Goal: Task Accomplishment & Management: Use online tool/utility

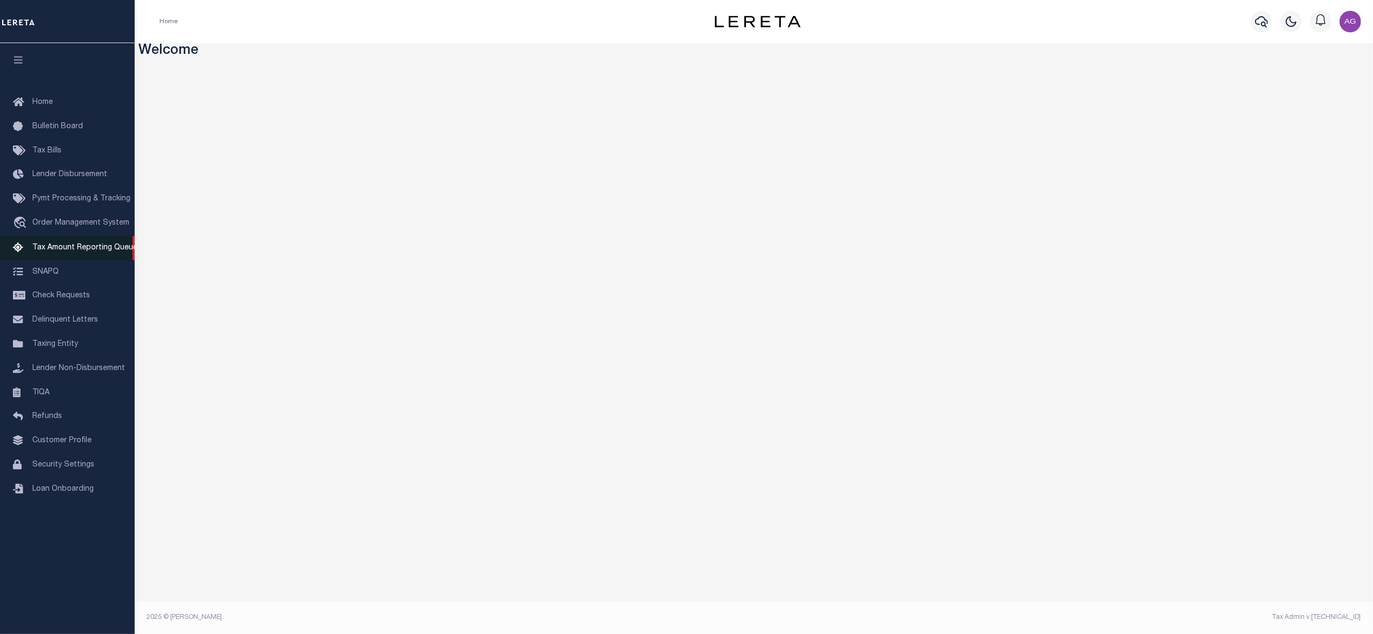
click at [58, 249] on span "Tax Amount Reporting Queue" at bounding box center [84, 248] width 105 height 8
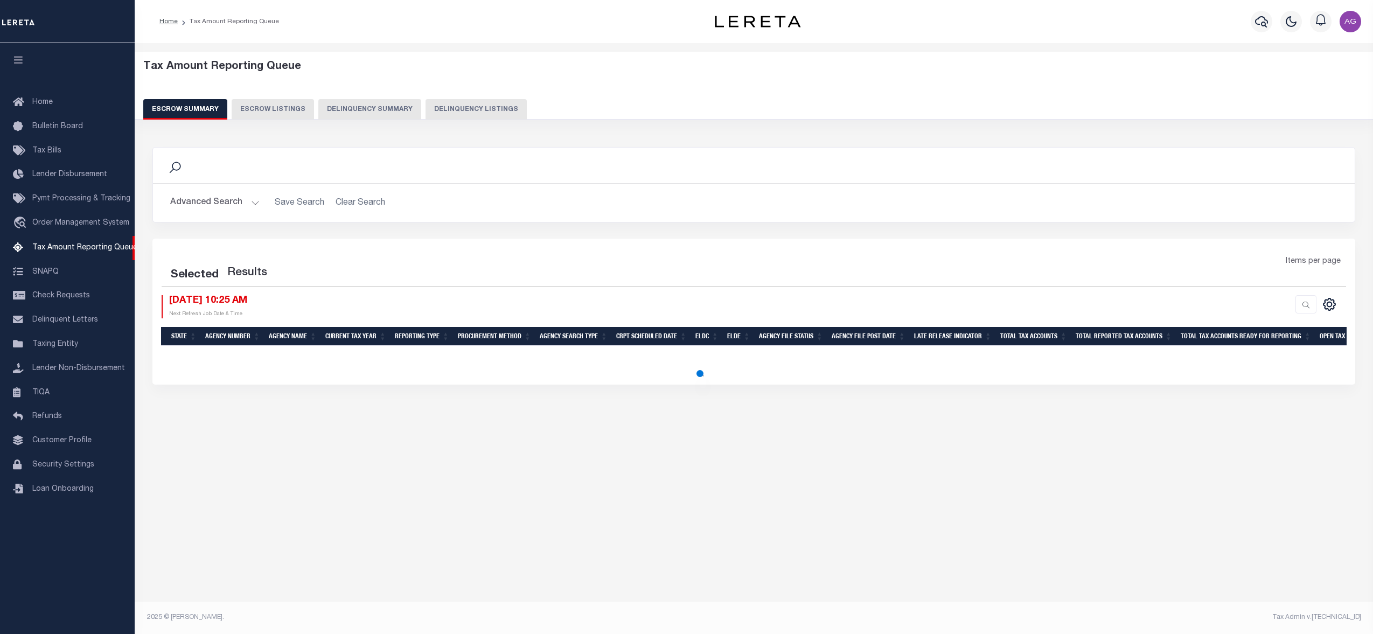
select select "100"
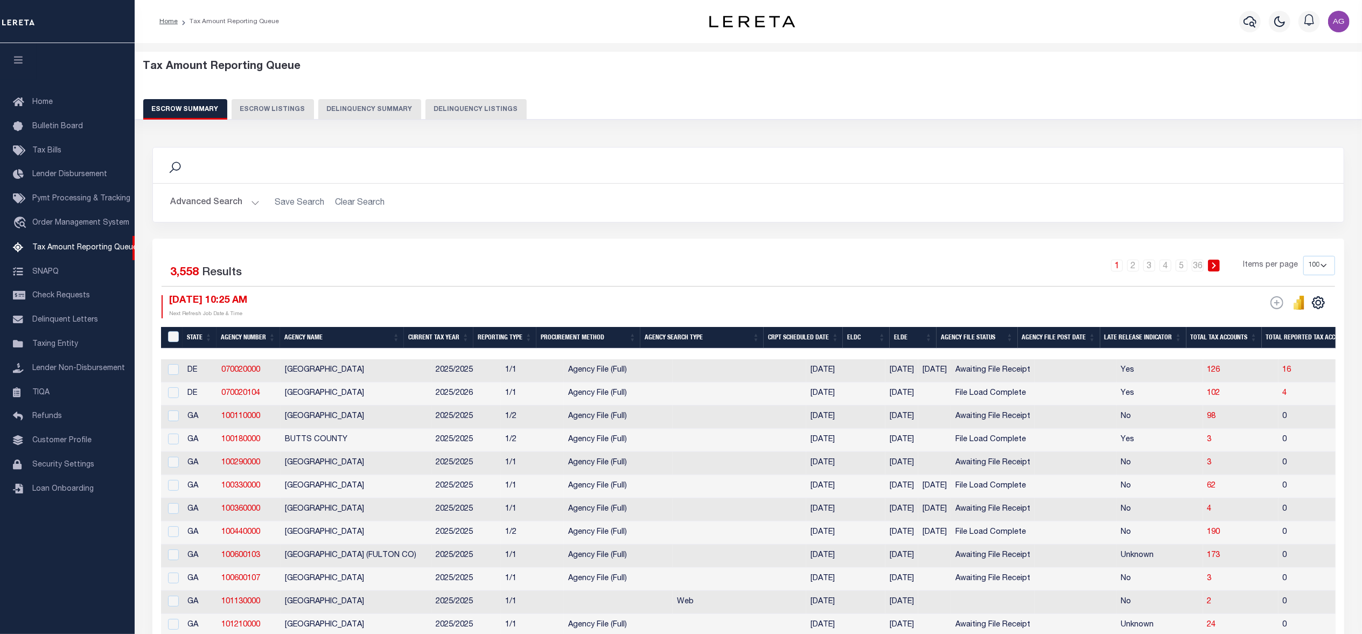
click at [386, 108] on button "Delinquency Summary" at bounding box center [369, 109] width 103 height 20
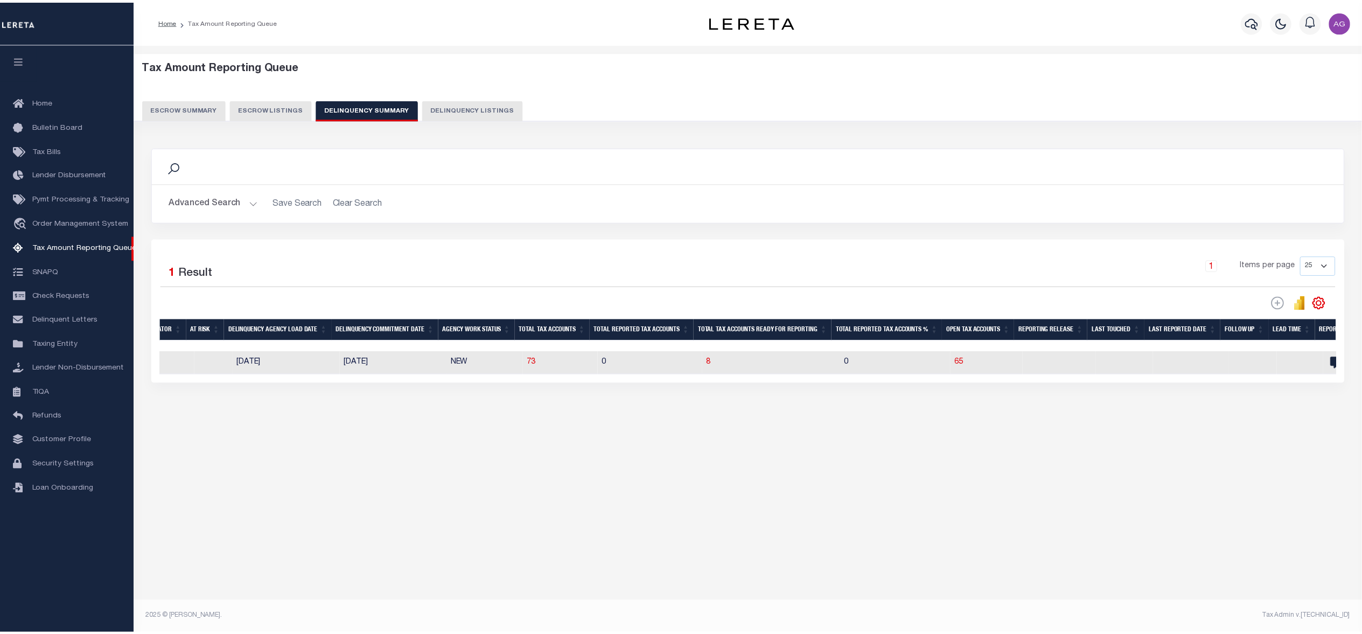
scroll to position [0, 548]
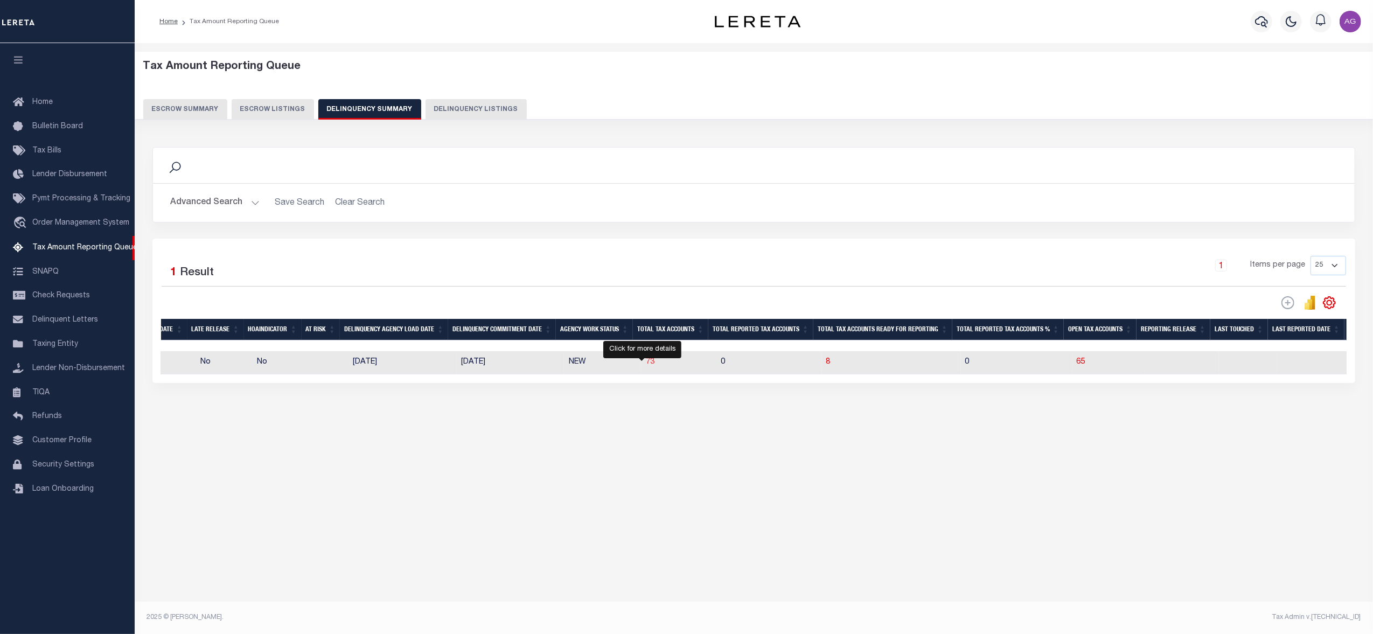
click at [646, 365] on span "73" at bounding box center [650, 362] width 9 height 8
select select "100"
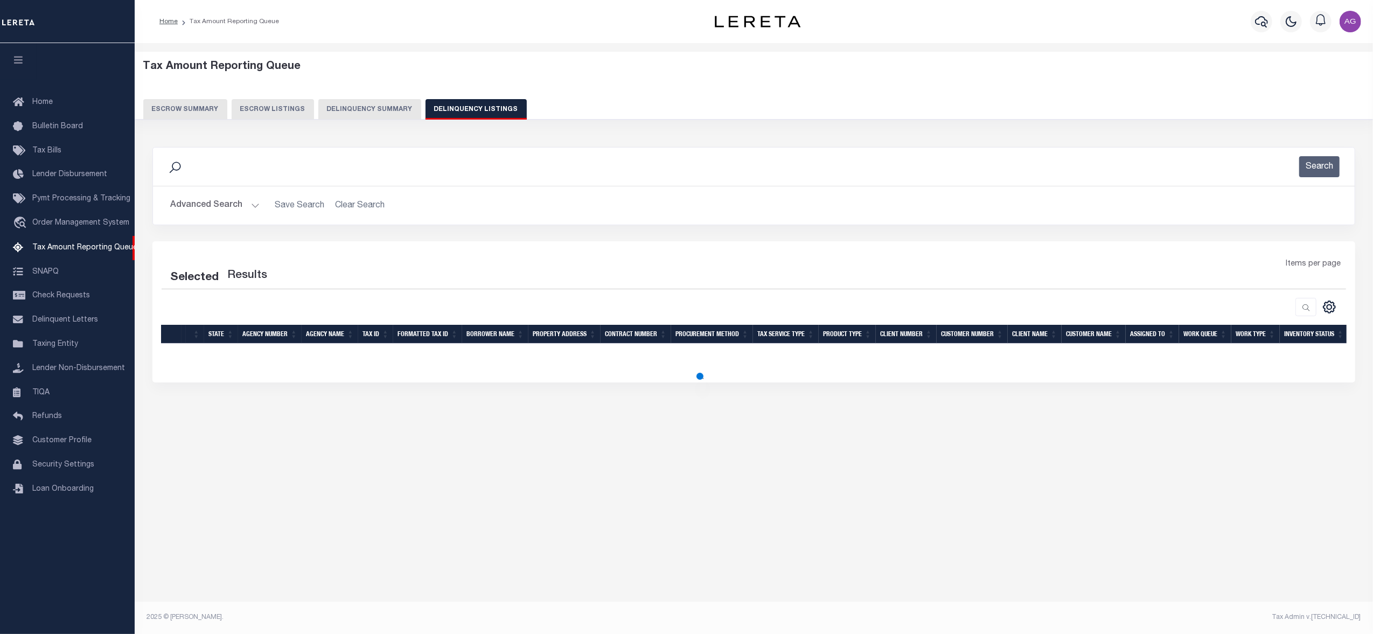
select select "100"
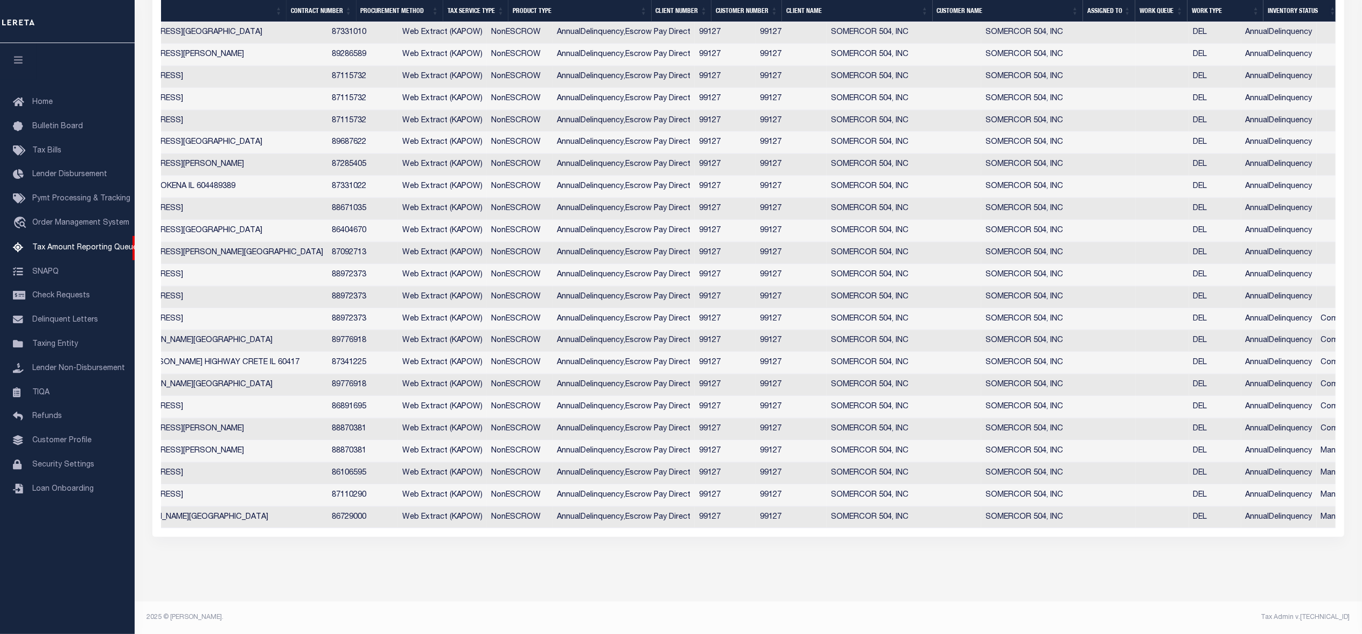
scroll to position [0, 0]
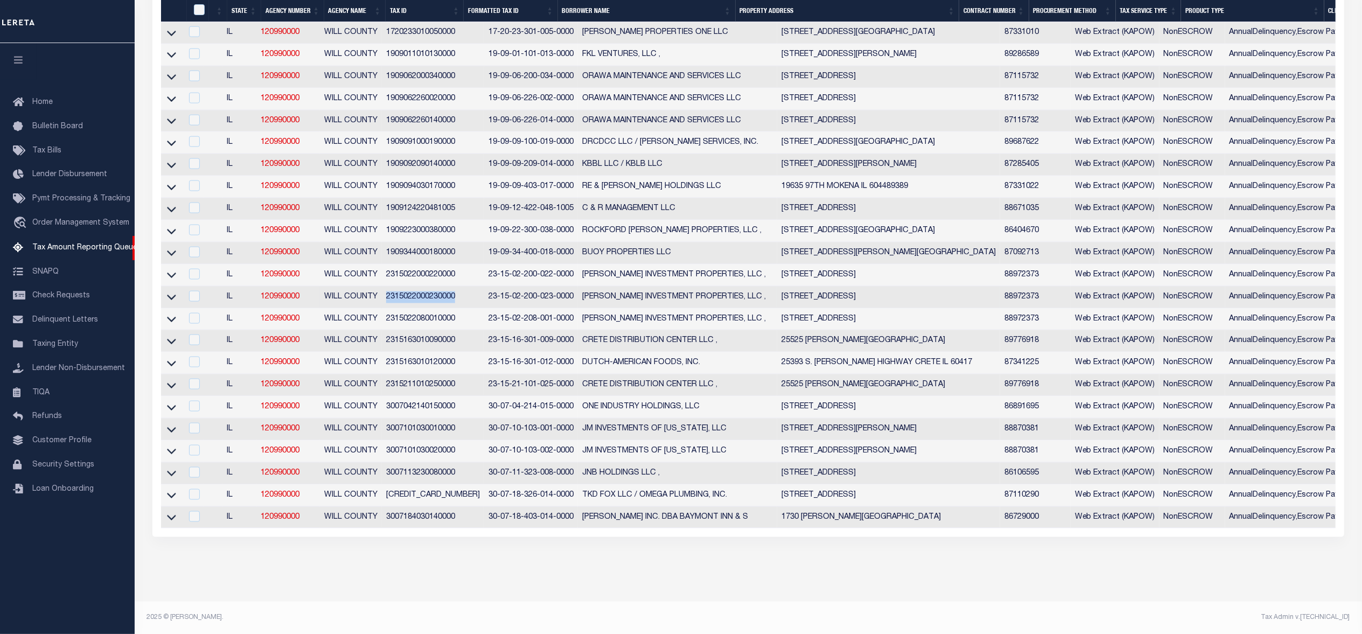
copy td "2315022000230000"
drag, startPoint x: 409, startPoint y: 289, endPoint x: 455, endPoint y: 283, distance: 46.1
click at [455, 287] on td "2315022000230000" at bounding box center [433, 298] width 102 height 22
checkbox input "true"
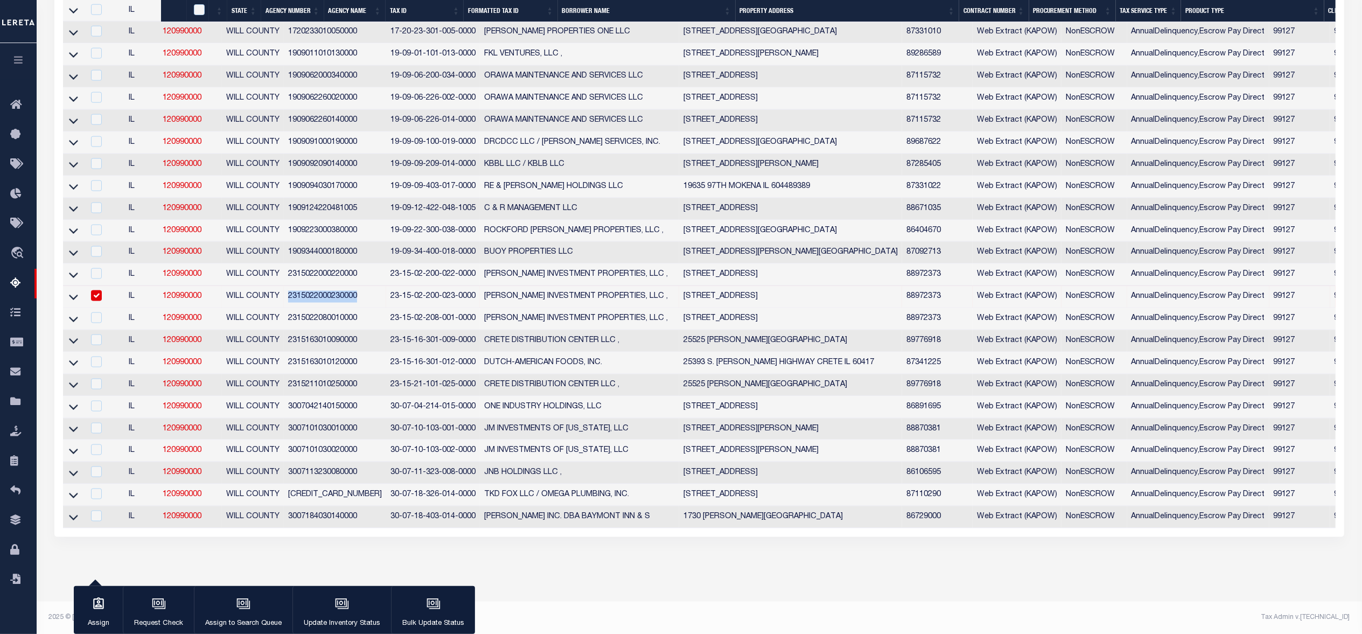
scroll to position [1456, 0]
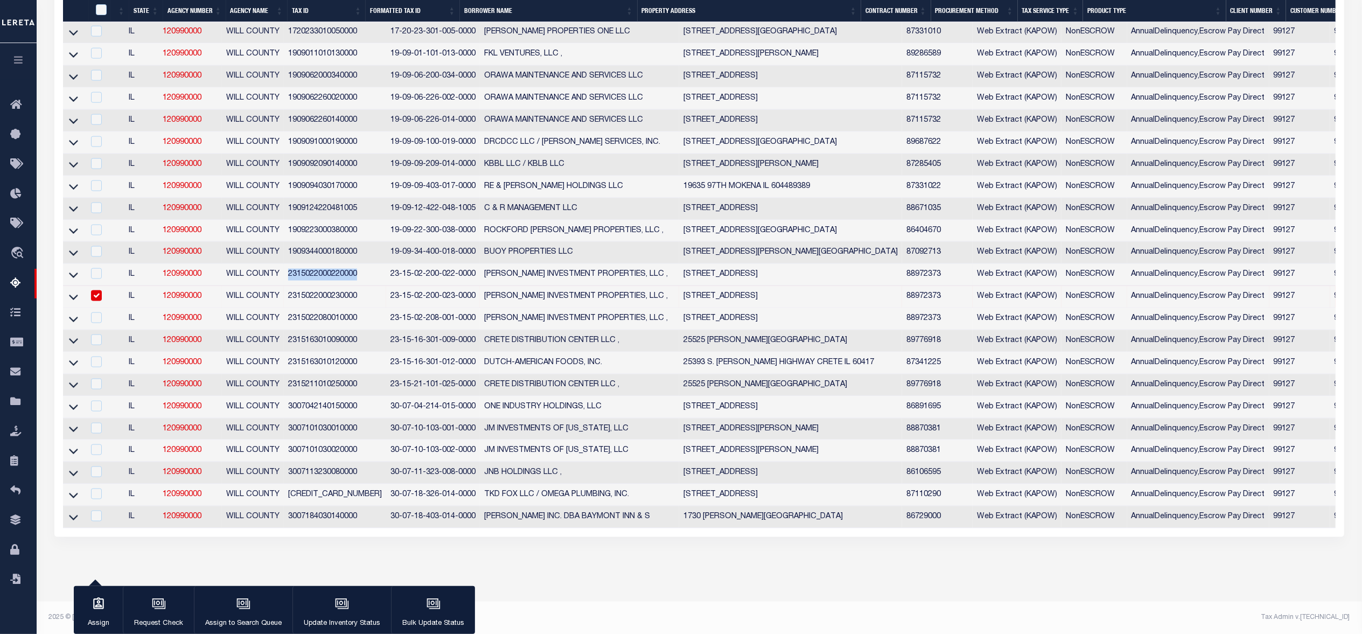
drag, startPoint x: 285, startPoint y: 288, endPoint x: 357, endPoint y: 285, distance: 71.1
click at [357, 285] on td "2315022000220000" at bounding box center [335, 275] width 102 height 22
checkbox input "true"
copy td "2315022000220000"
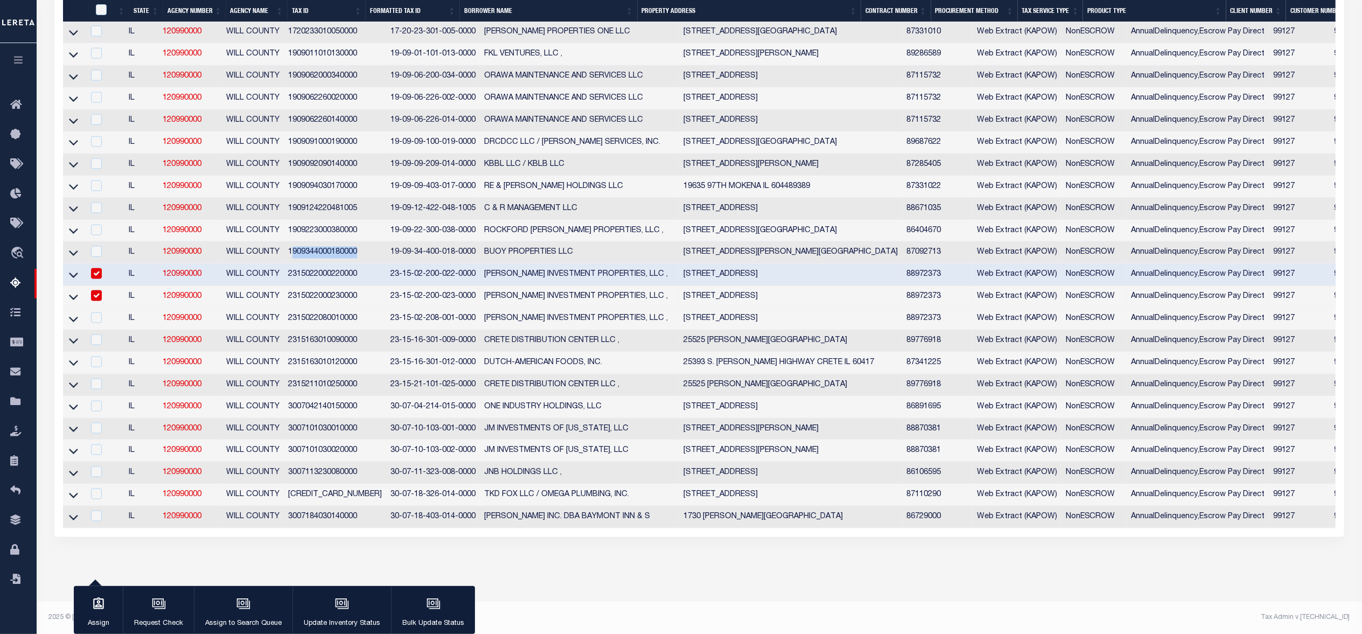
drag, startPoint x: 289, startPoint y: 255, endPoint x: 358, endPoint y: 261, distance: 69.2
click at [358, 261] on td "1909344000180000" at bounding box center [335, 253] width 102 height 22
copy td "1909344000180000"
drag, startPoint x: 287, startPoint y: 261, endPoint x: 358, endPoint y: 266, distance: 71.3
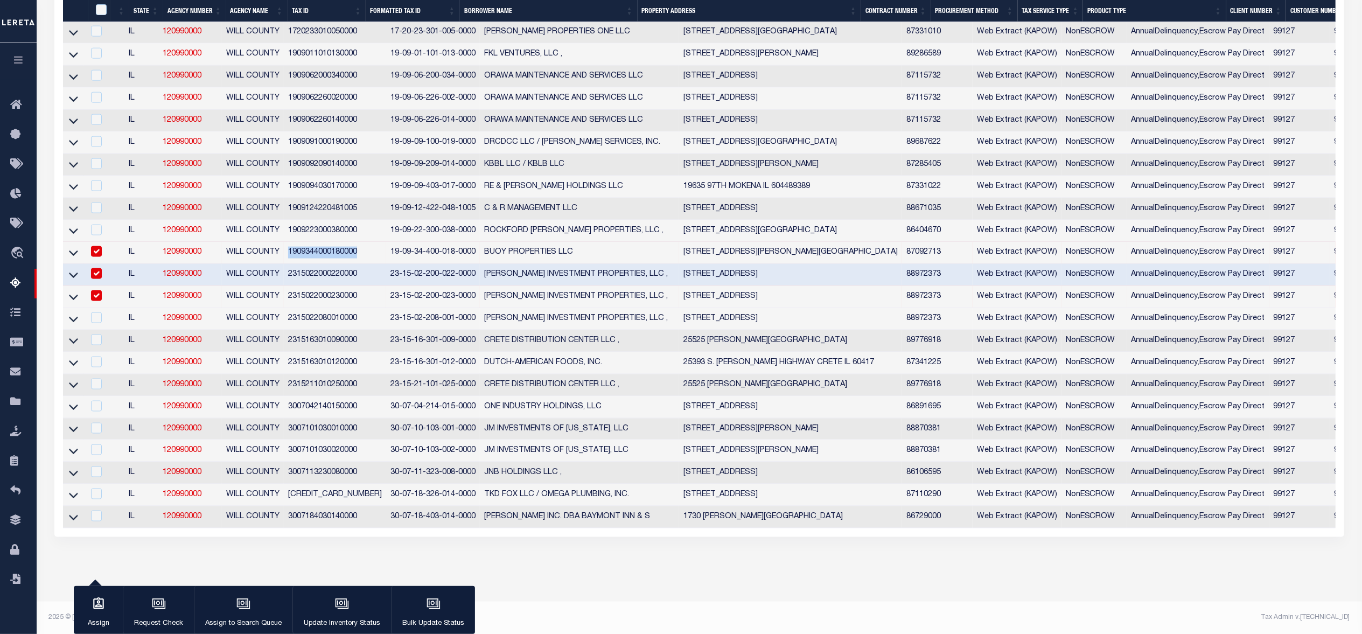
click at [358, 264] on td "1909344000180000" at bounding box center [335, 253] width 102 height 22
checkbox input "false"
drag, startPoint x: 289, startPoint y: 236, endPoint x: 363, endPoint y: 234, distance: 73.8
click at [363, 234] on tr "IL 120990000 WILL COUNTY 1909223000380000 19-09-22-300-038-0000 ROCKFORD MAXWEL…" at bounding box center [1016, 231] width 1906 height 22
copy td "1909223000380000"
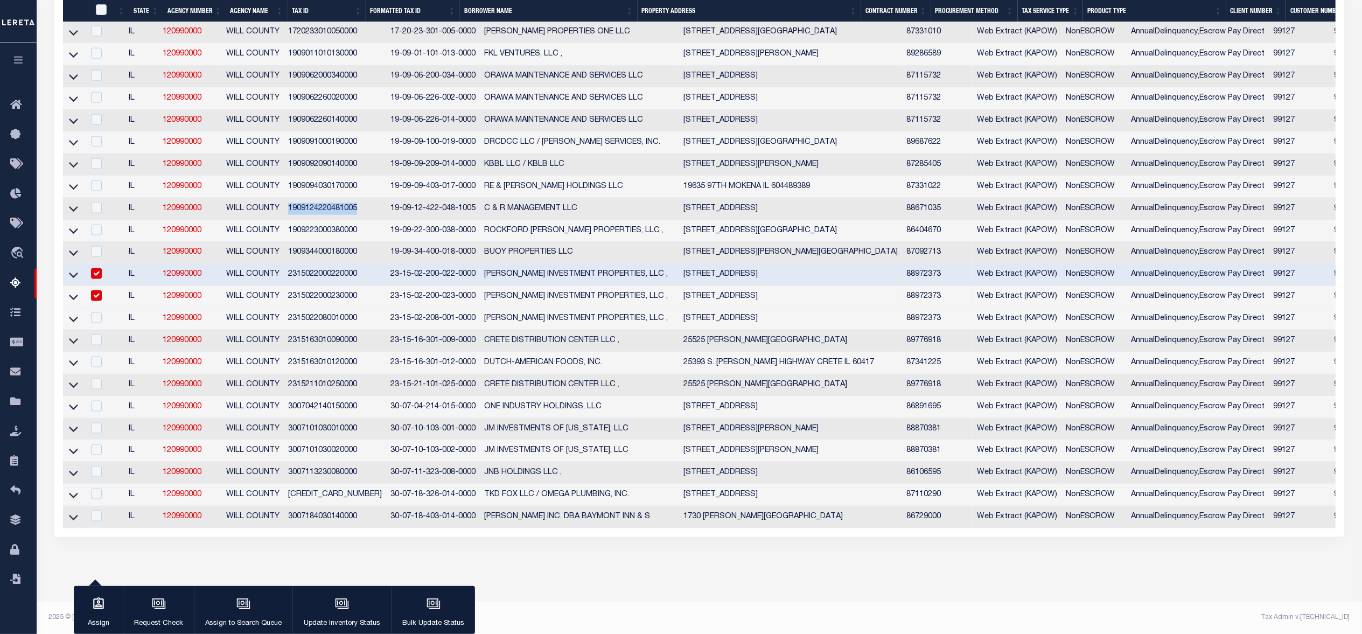
drag, startPoint x: 283, startPoint y: 217, endPoint x: 357, endPoint y: 214, distance: 73.3
click at [357, 214] on td "1909124220481005" at bounding box center [335, 209] width 102 height 22
checkbox input "true"
copy td "1909124220481005"
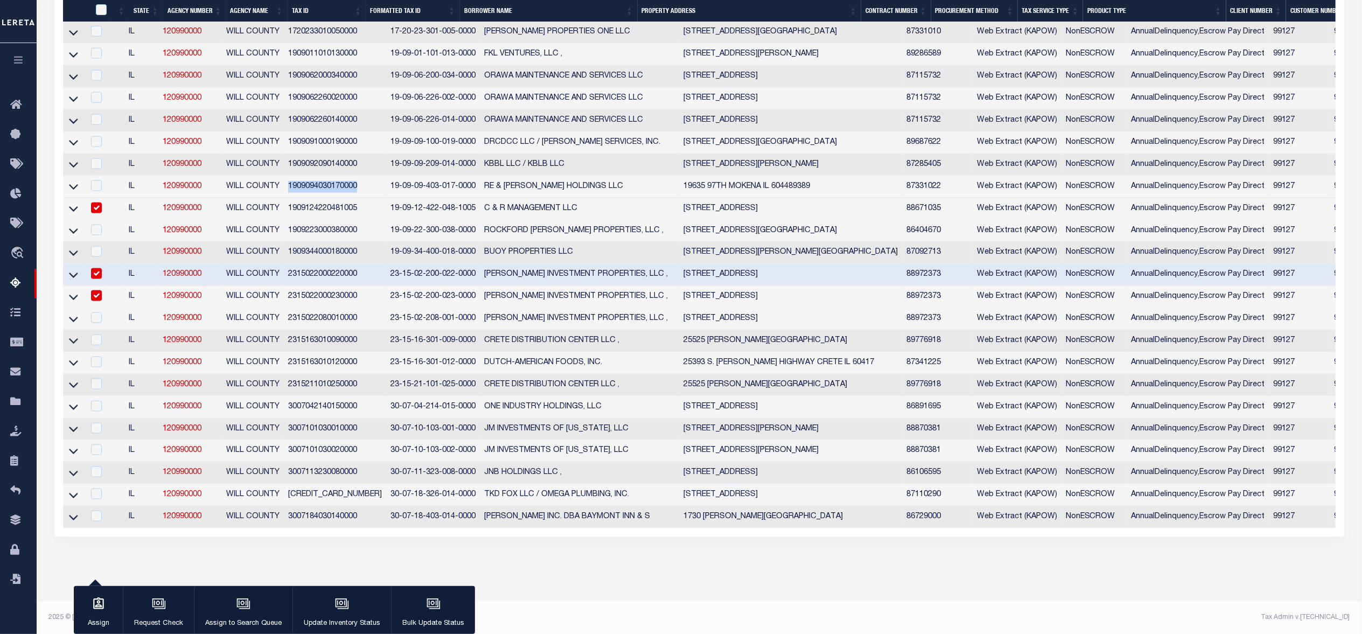
drag, startPoint x: 288, startPoint y: 190, endPoint x: 358, endPoint y: 191, distance: 70.6
click at [358, 191] on td "1909094030170000" at bounding box center [335, 187] width 102 height 22
checkbox input "true"
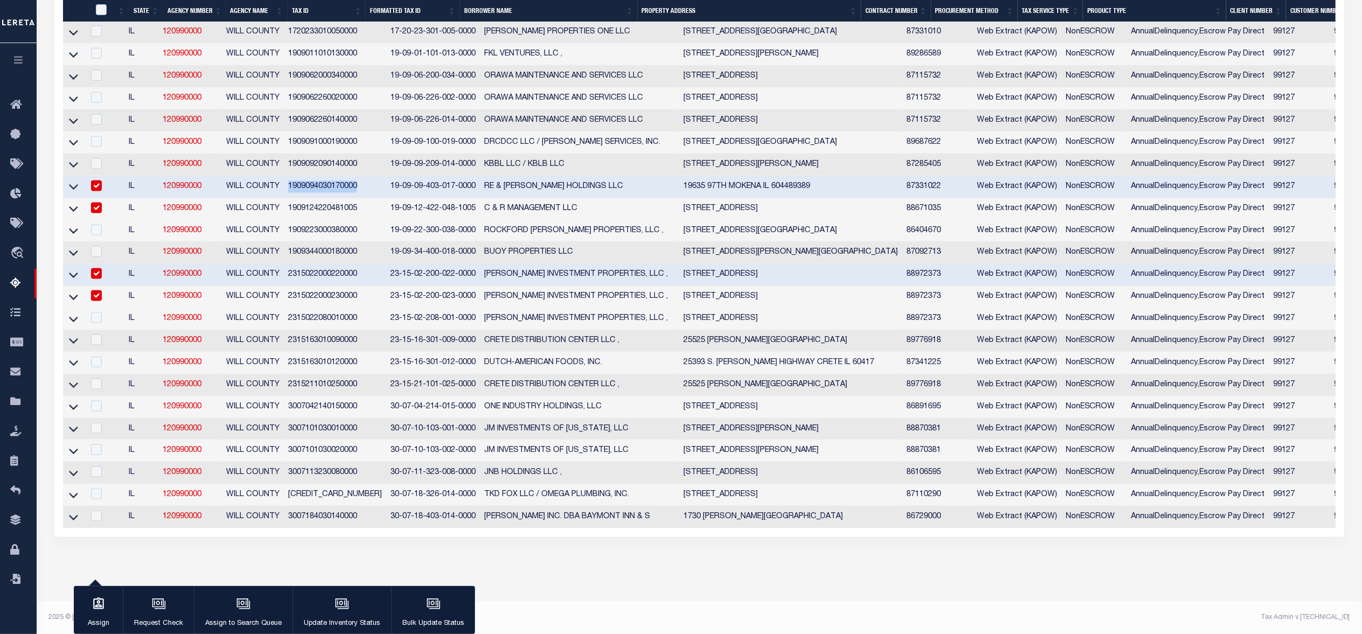
copy td "1909094030170000"
click at [71, 192] on icon at bounding box center [73, 186] width 9 height 11
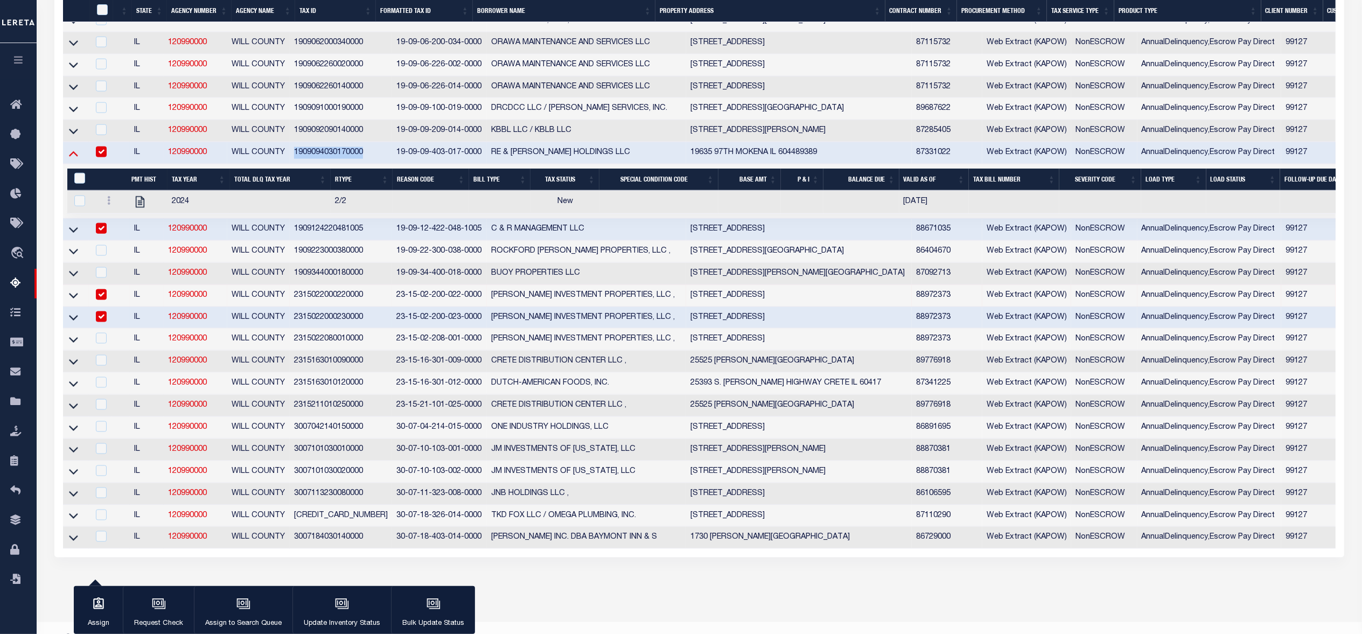
scroll to position [1459, 0]
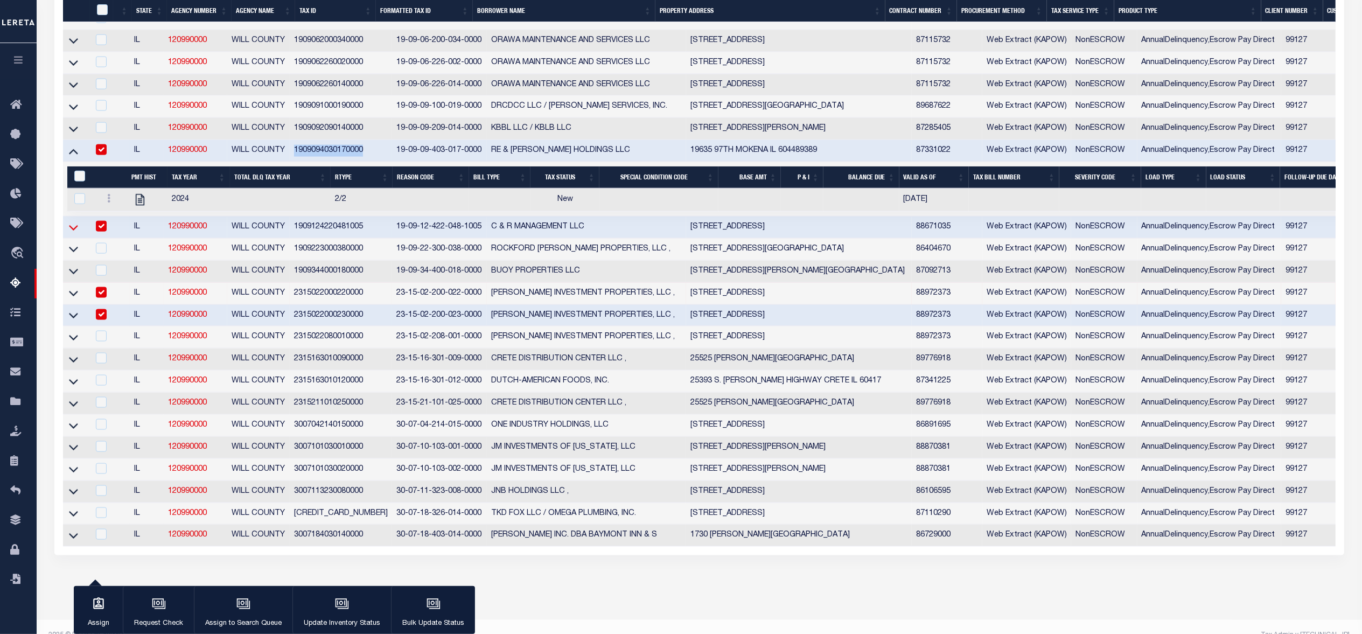
click at [71, 233] on icon at bounding box center [73, 227] width 9 height 11
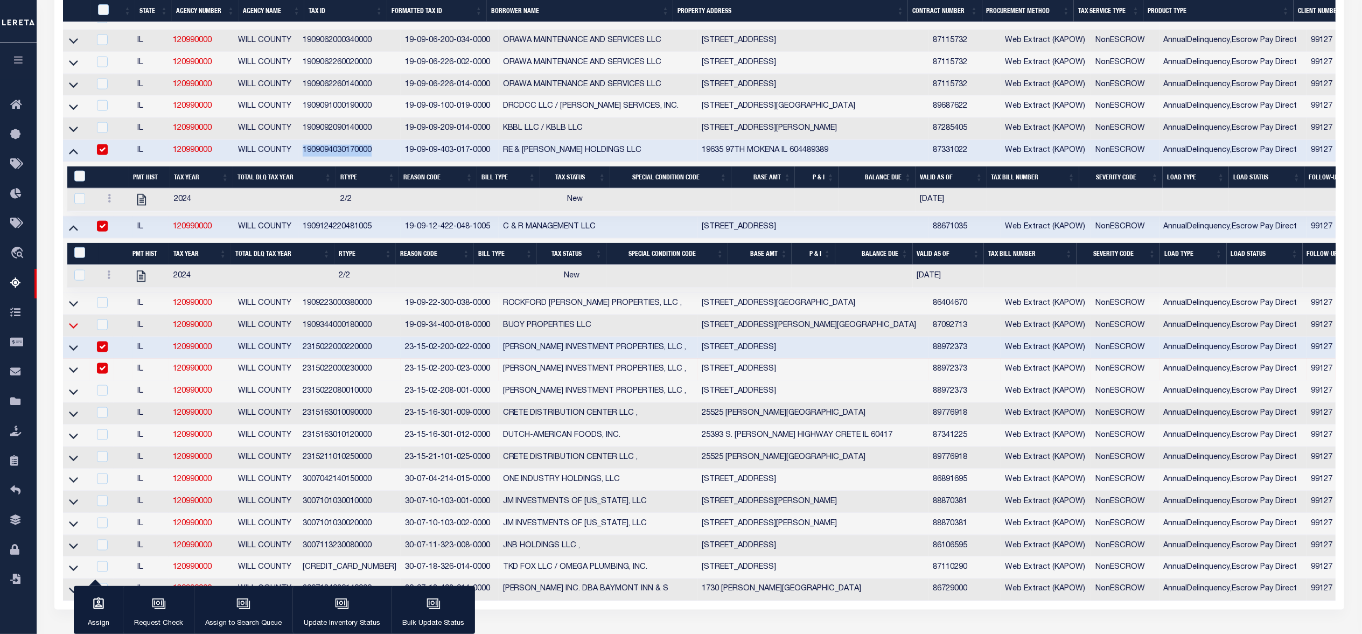
click at [72, 331] on icon at bounding box center [73, 325] width 9 height 11
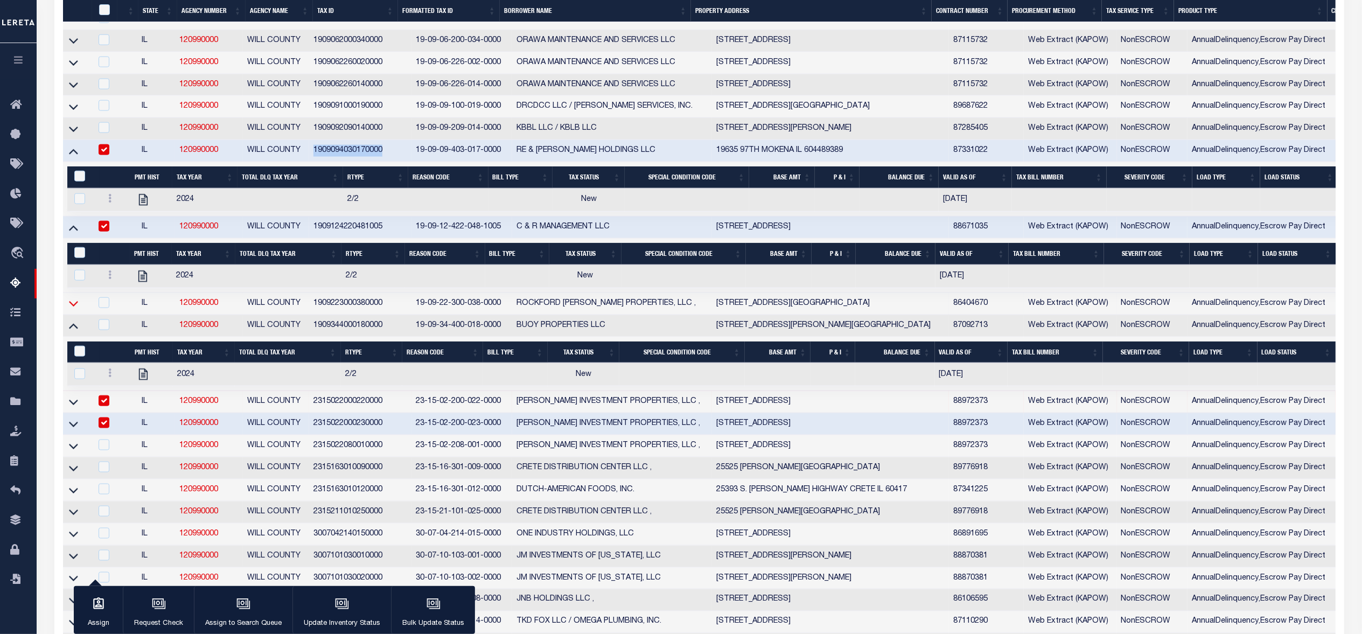
click at [74, 309] on icon at bounding box center [73, 303] width 9 height 11
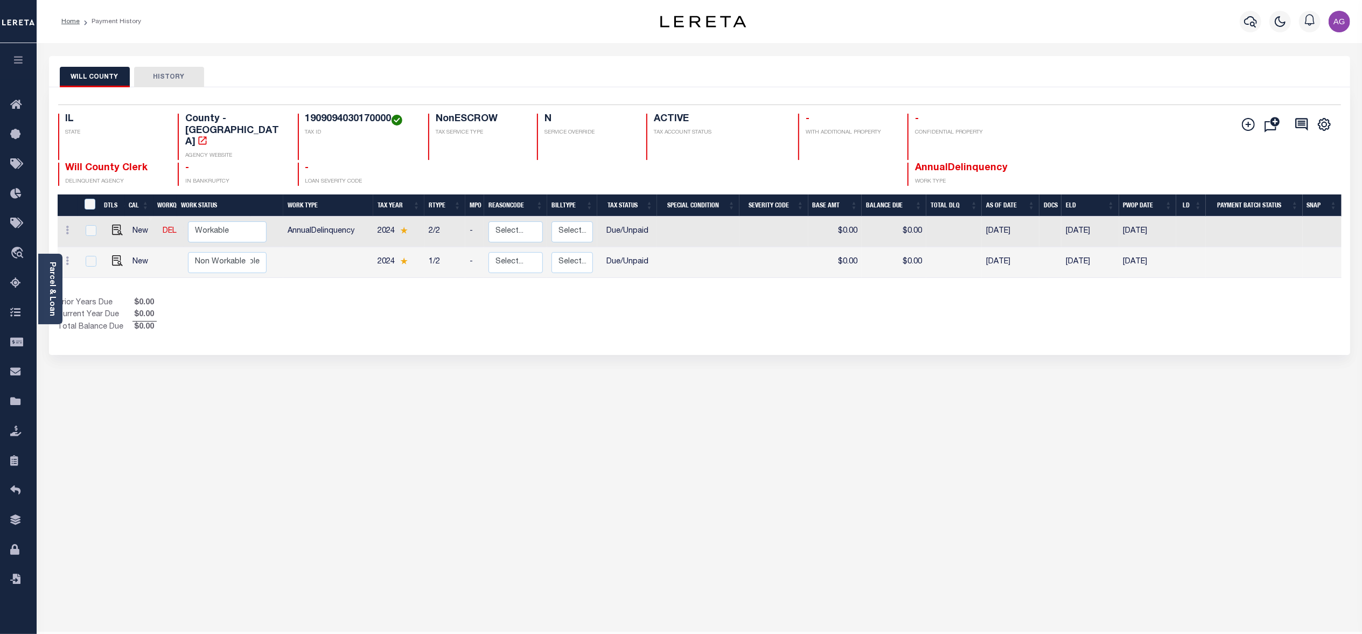
click at [1254, 500] on div "WILL COUNTY HISTORY Selected 2 Results" at bounding box center [700, 360] width 1318 height 608
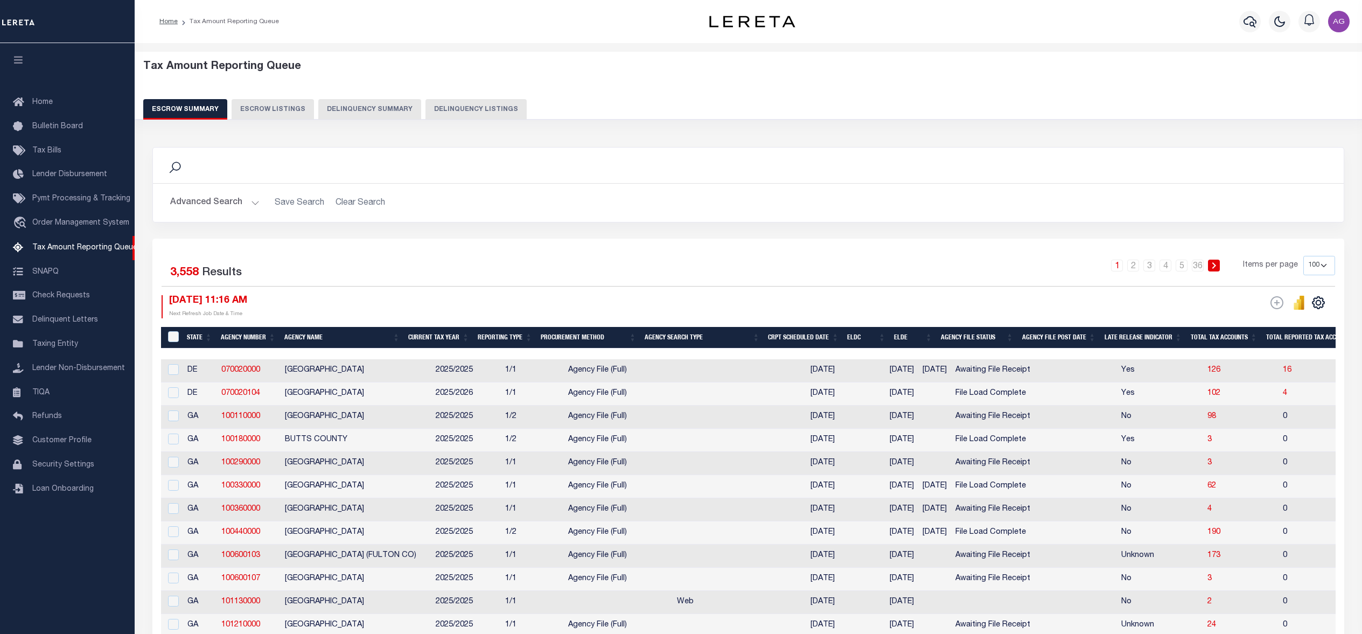
select select "100"
click at [371, 109] on button "Delinquency Summary" at bounding box center [369, 109] width 103 height 20
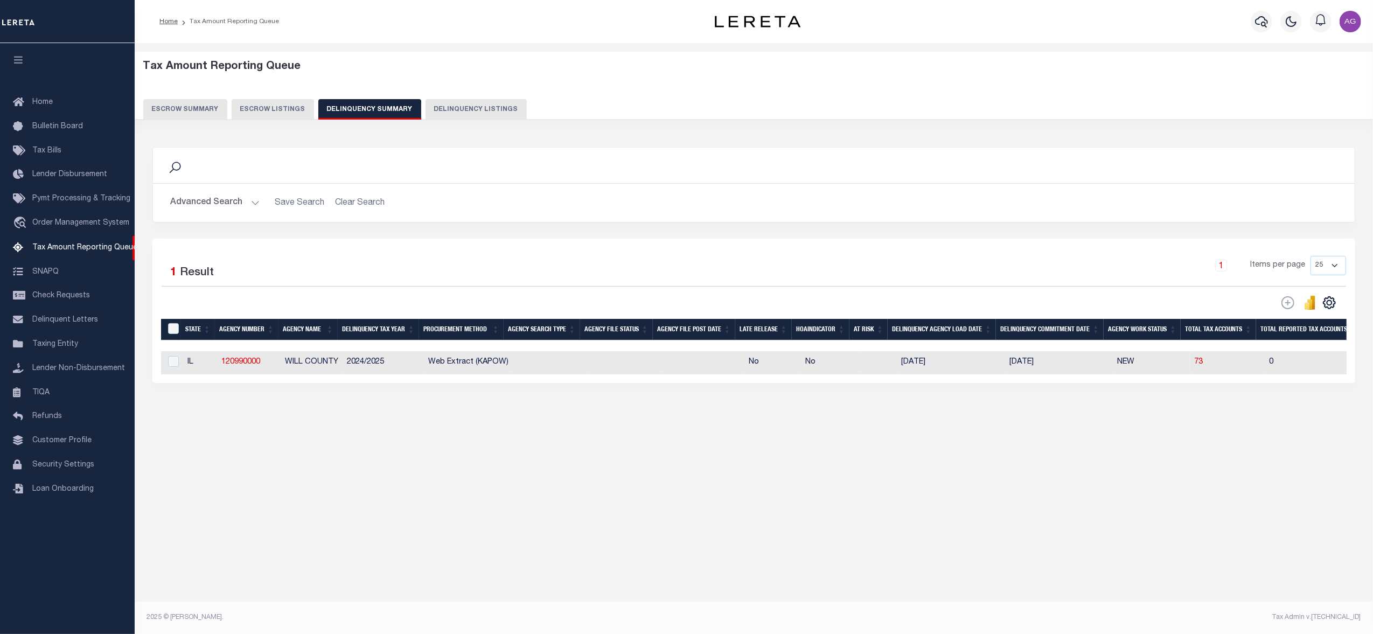
click at [466, 110] on button "Delinquency Listings" at bounding box center [476, 109] width 101 height 20
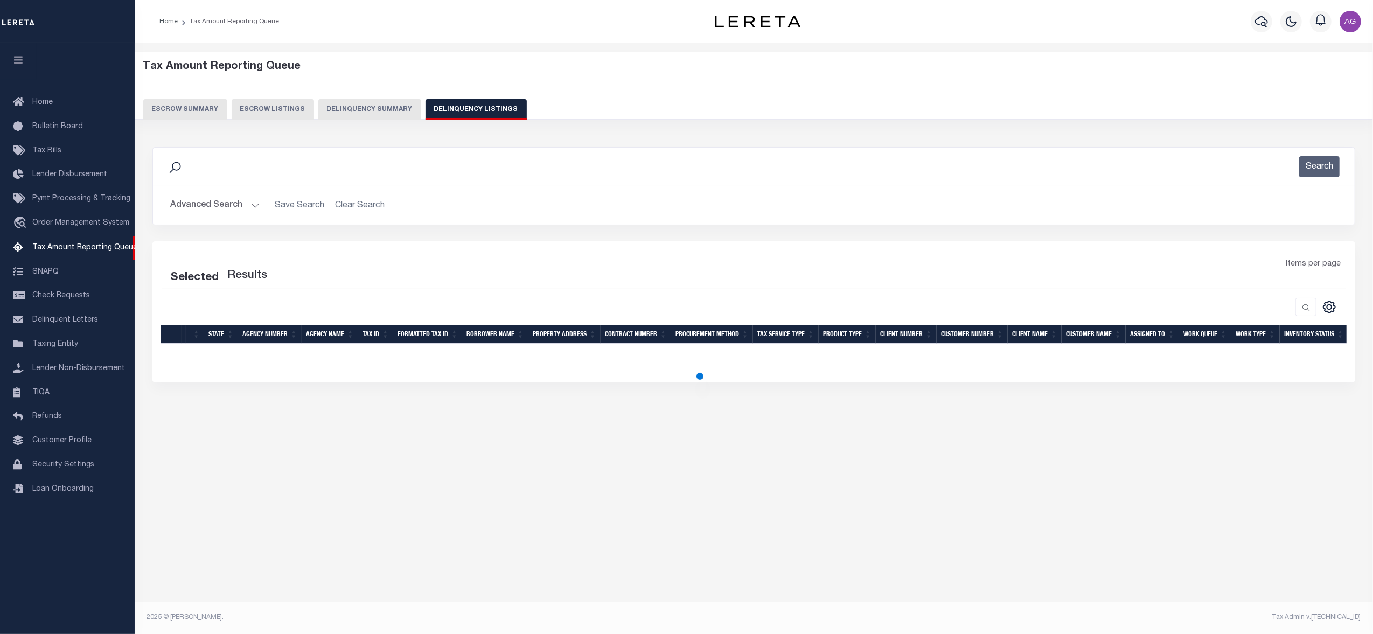
select select "100"
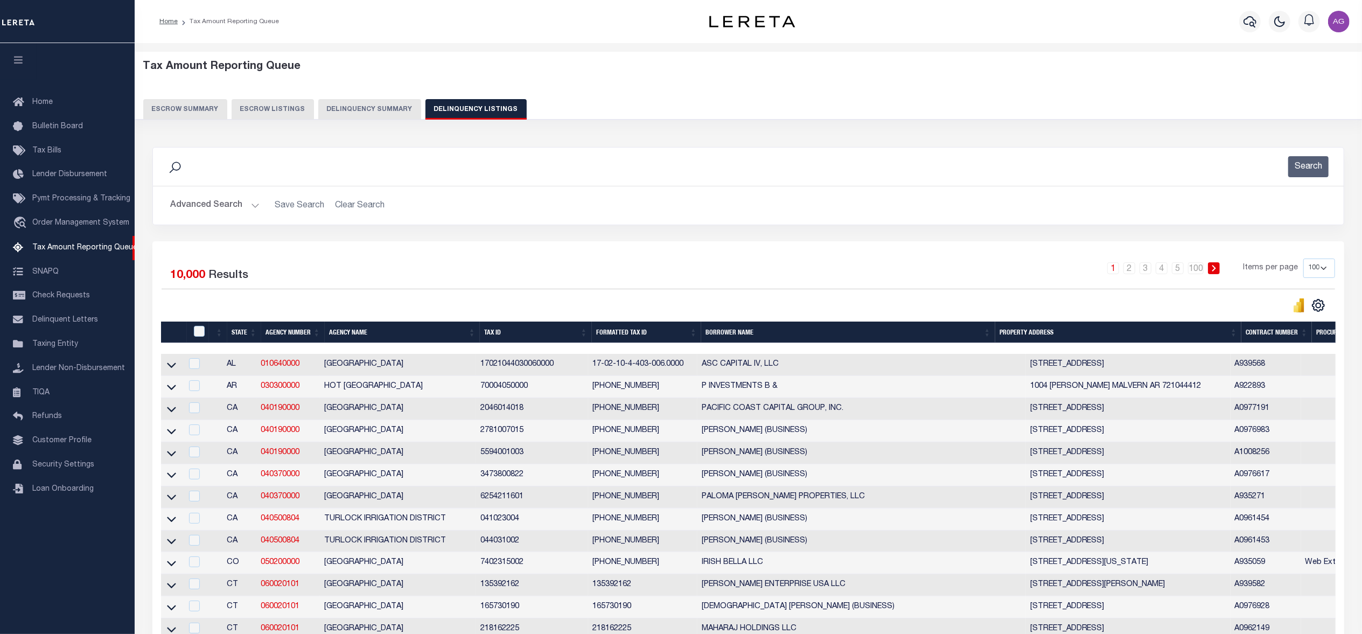
click at [223, 209] on button "Advanced Search" at bounding box center [214, 205] width 89 height 21
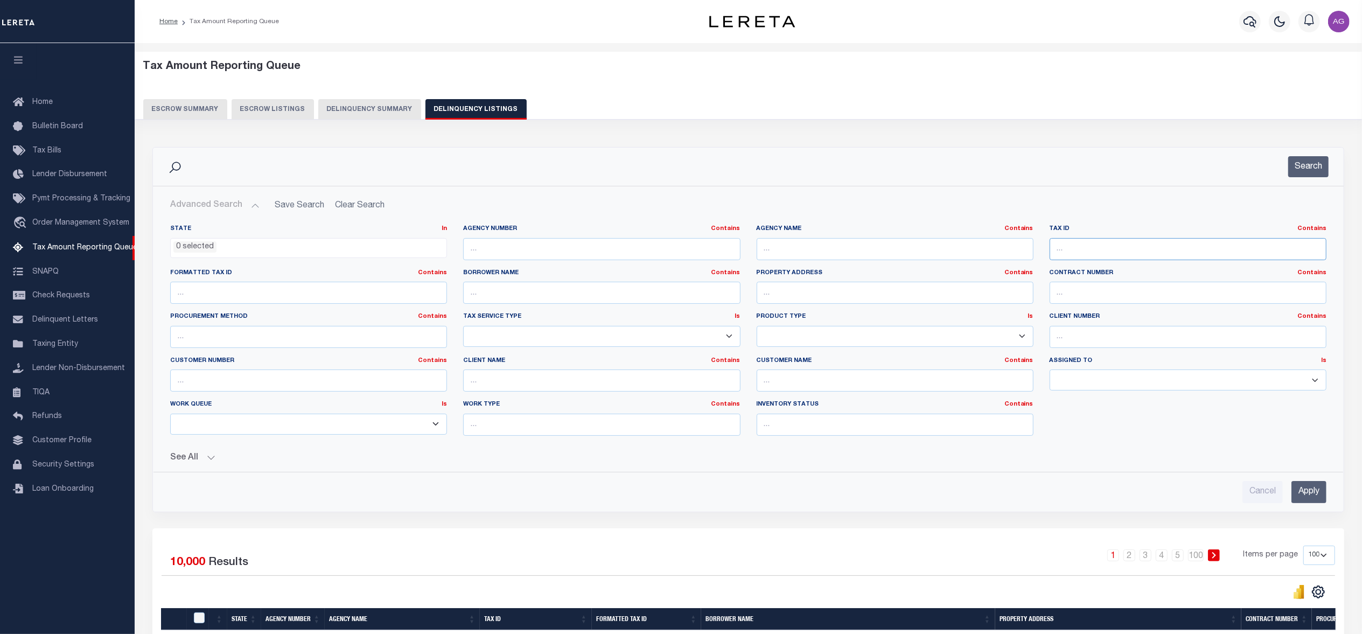
paste input "120720000"
click at [1124, 250] on input "text" at bounding box center [1188, 249] width 277 height 22
type input "120720000"
click at [1315, 494] on input "Apply" at bounding box center [1309, 492] width 35 height 22
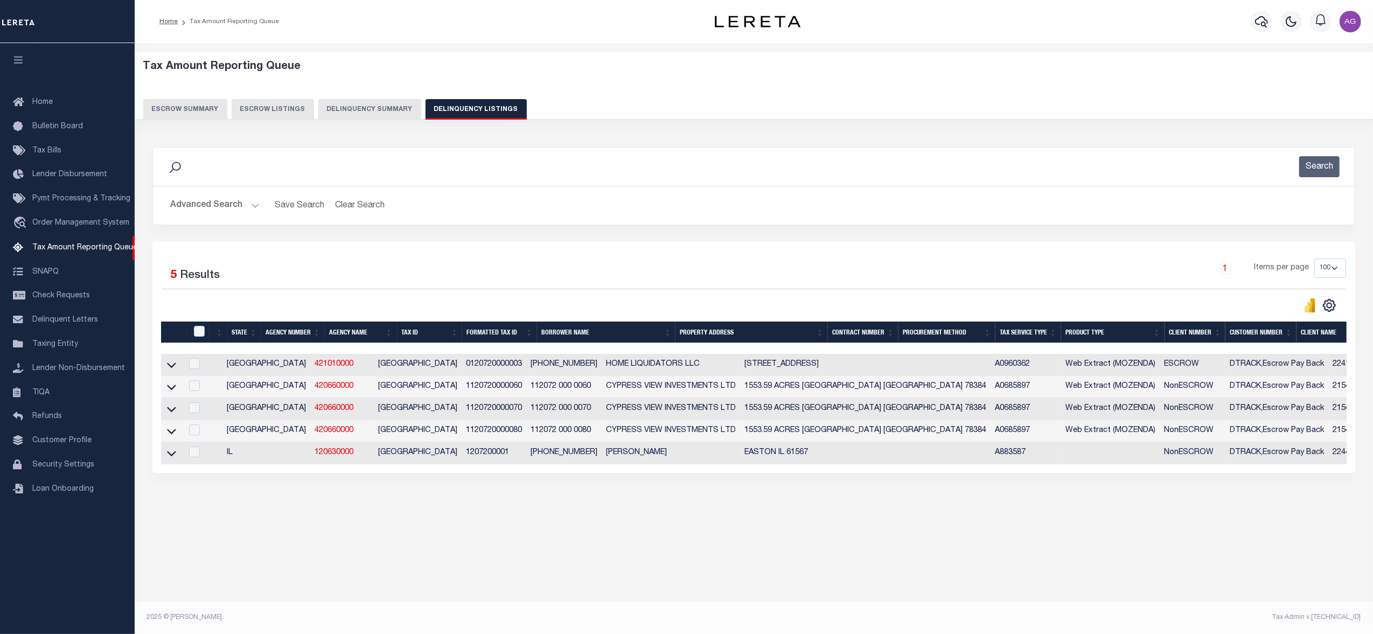
click at [384, 100] on button "Delinquency Summary" at bounding box center [369, 109] width 103 height 20
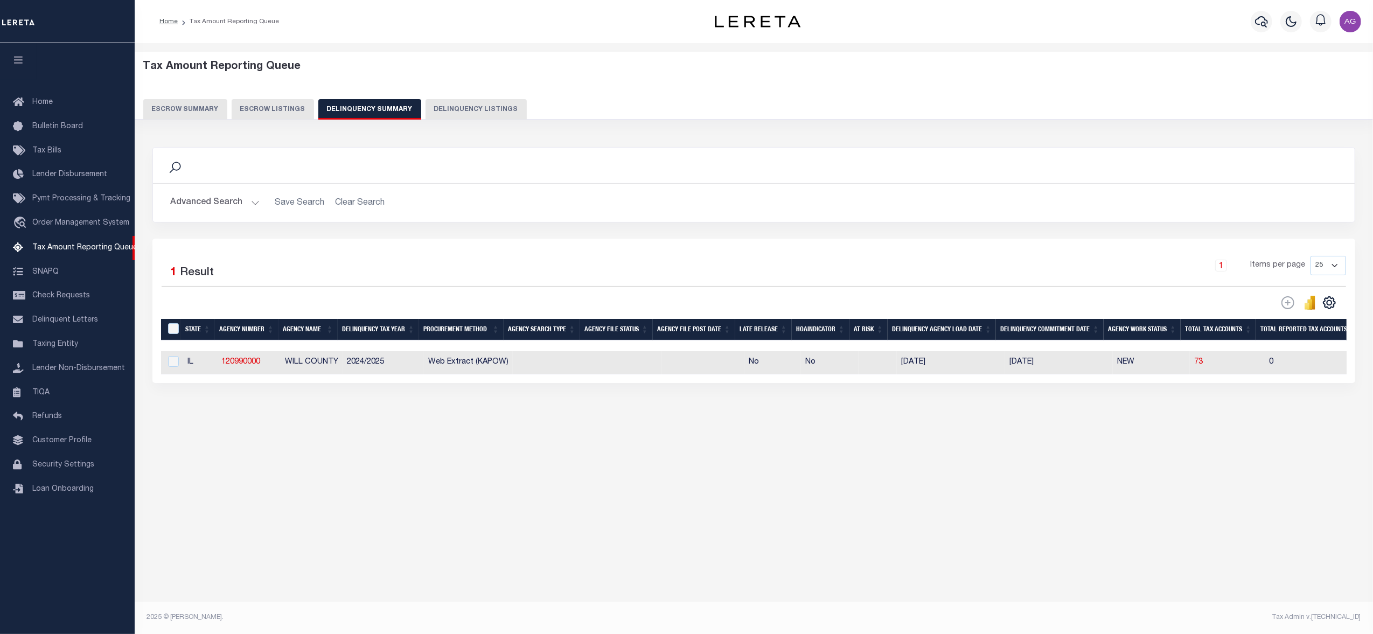
click at [192, 206] on button "Advanced Search" at bounding box center [214, 202] width 89 height 21
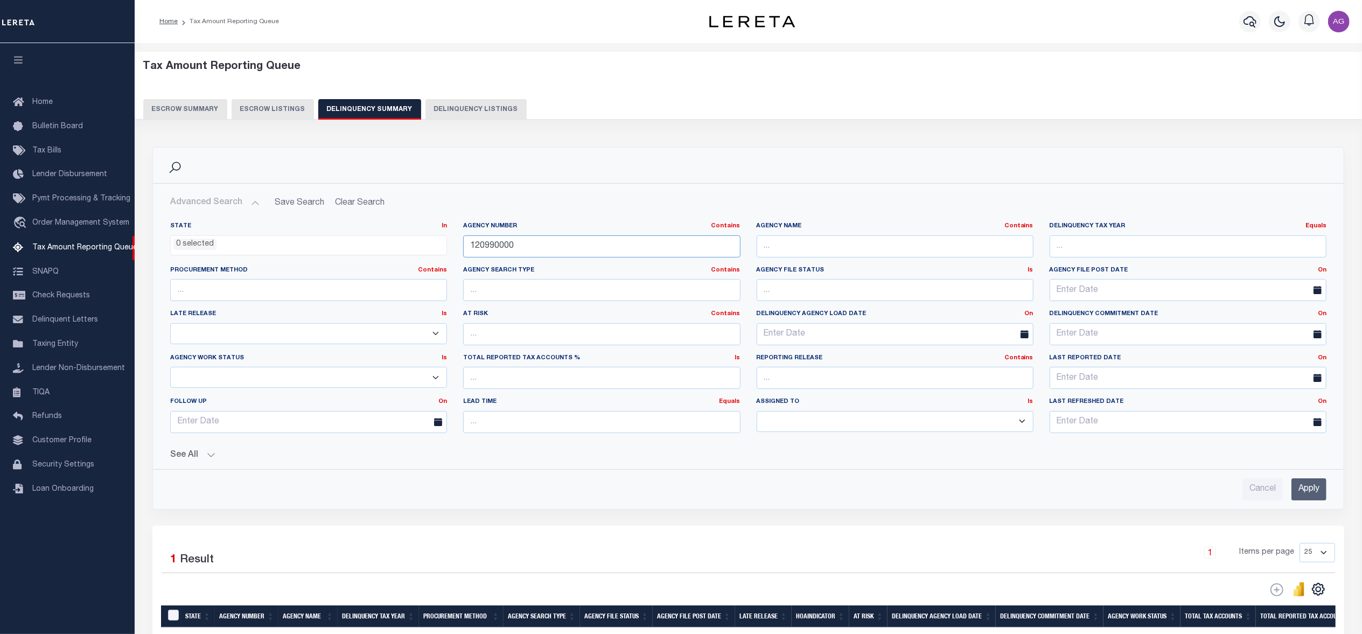
drag, startPoint x: 549, startPoint y: 246, endPoint x: 422, endPoint y: 235, distance: 127.6
click at [422, 235] on div "State In In AK AL AR AZ CA CO CT DC DE FL GA GU HI IA ID IL IN KS KY LA MA MD M…" at bounding box center [748, 332] width 1173 height 220
paste input "72"
type input "120720000"
click at [1325, 497] on input "Apply" at bounding box center [1309, 489] width 35 height 22
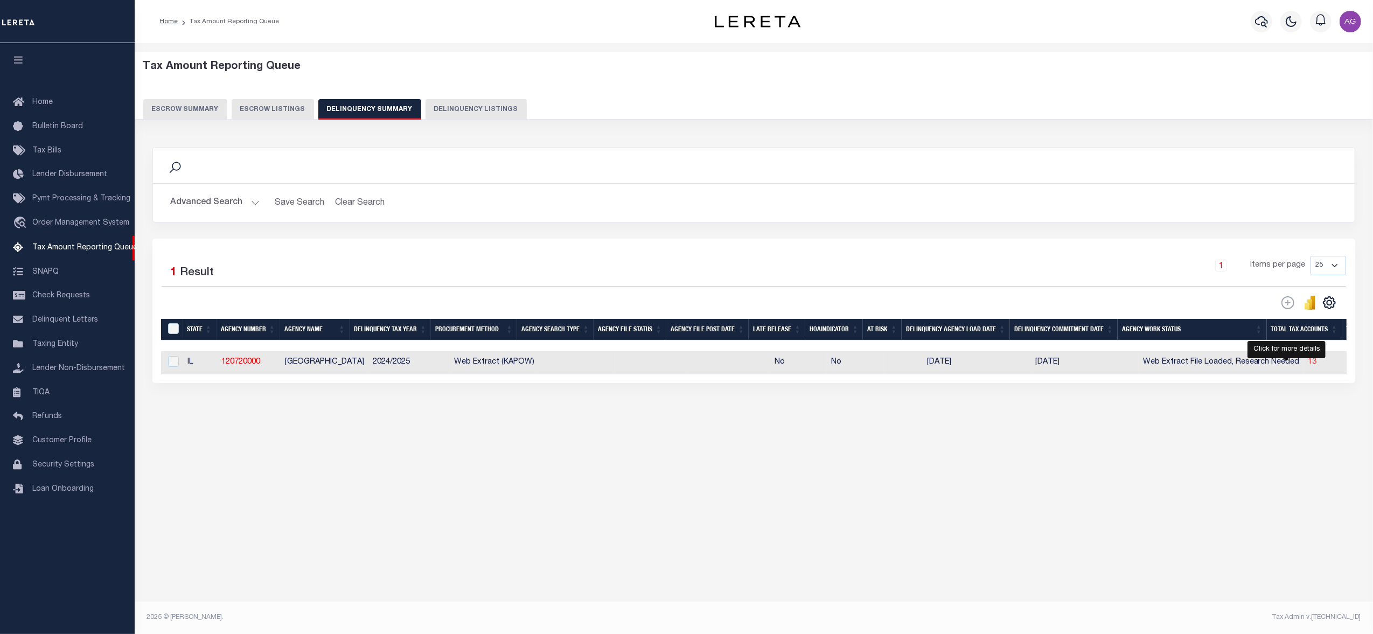
click at [1308, 366] on span "13" at bounding box center [1312, 362] width 9 height 8
select select "100"
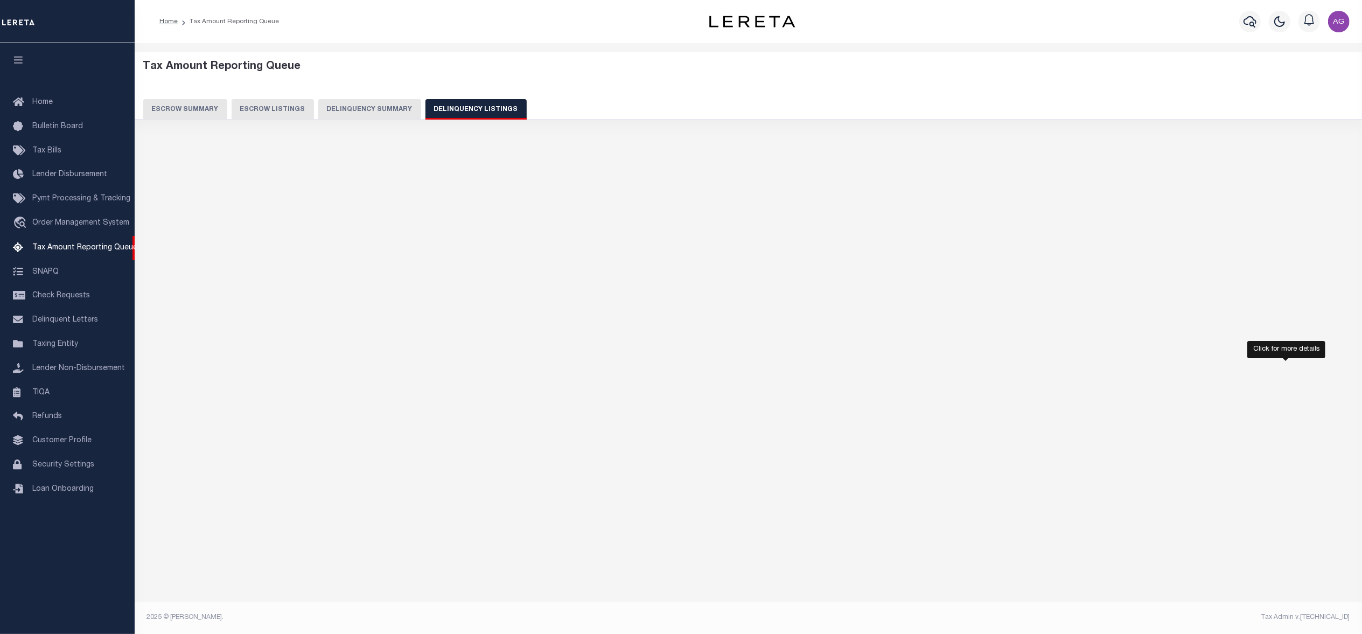
select select "100"
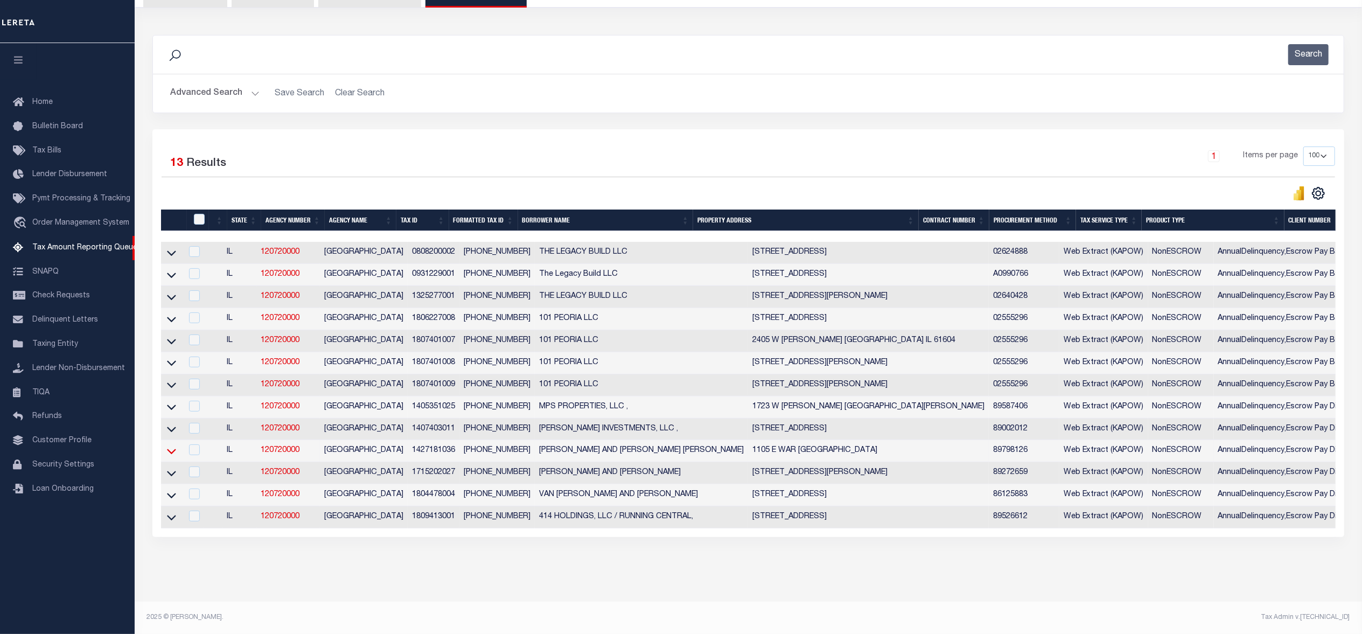
click at [170, 445] on icon at bounding box center [171, 450] width 9 height 11
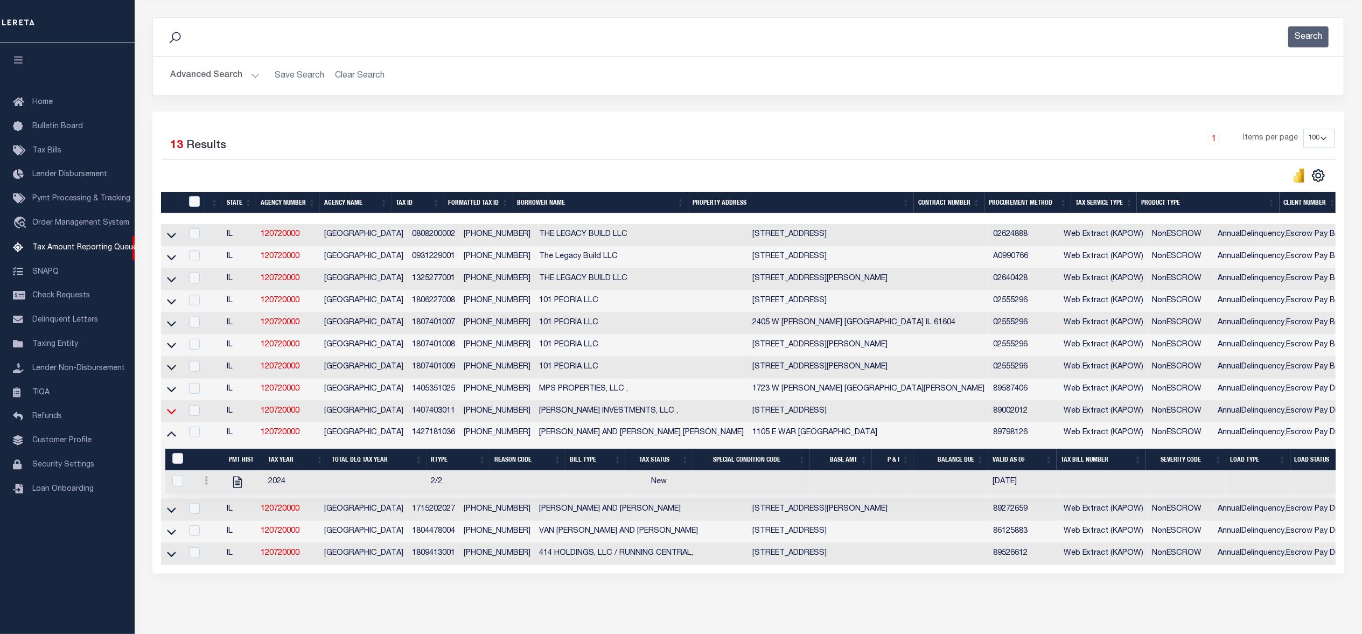
click at [173, 415] on icon at bounding box center [171, 411] width 9 height 5
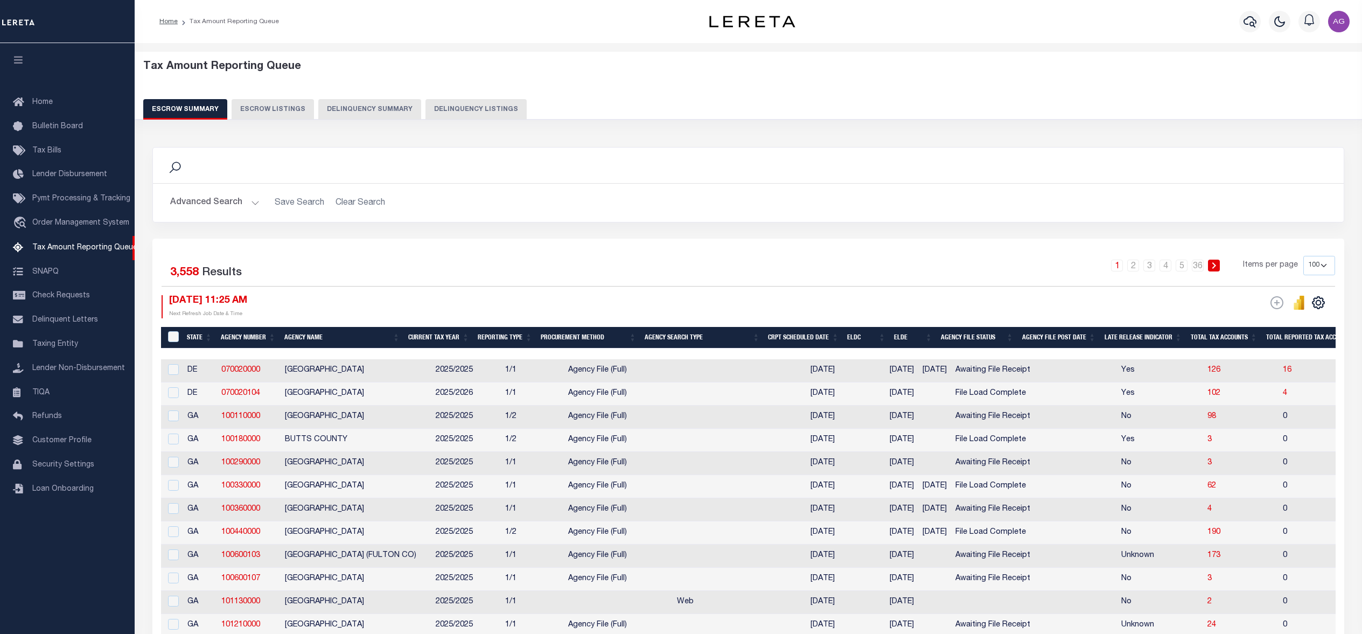
select select "100"
click at [362, 106] on button "Delinquency Summary" at bounding box center [369, 109] width 103 height 20
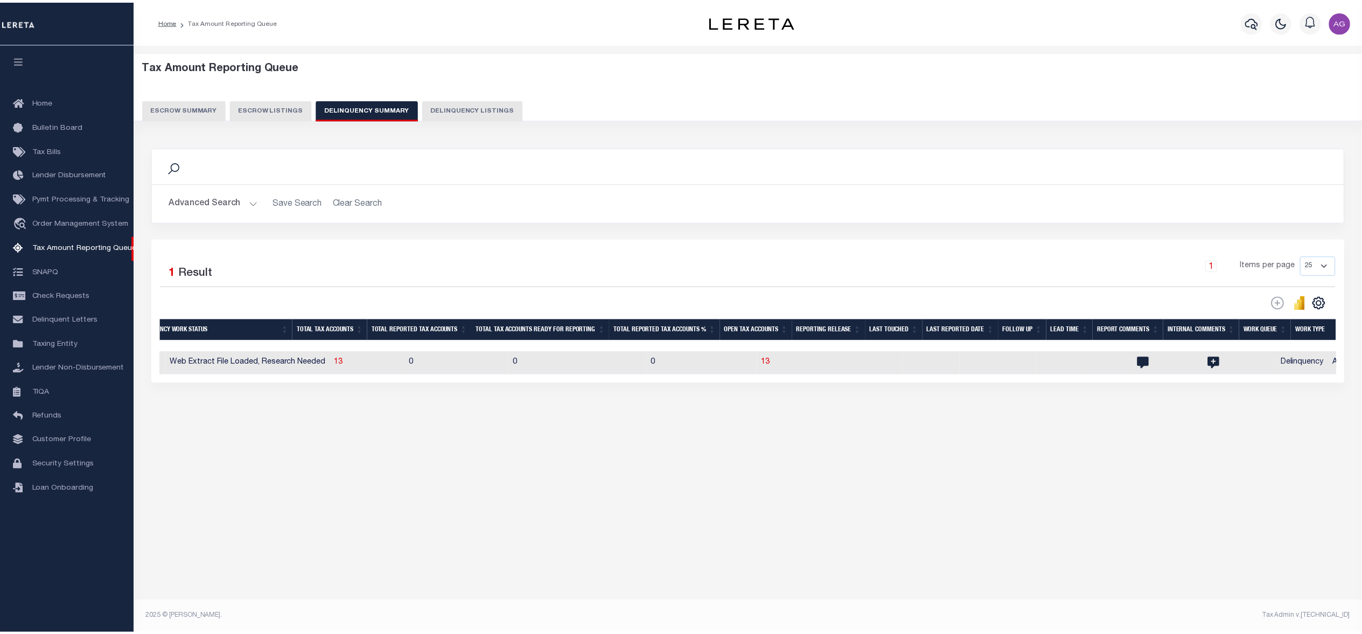
scroll to position [0, 1020]
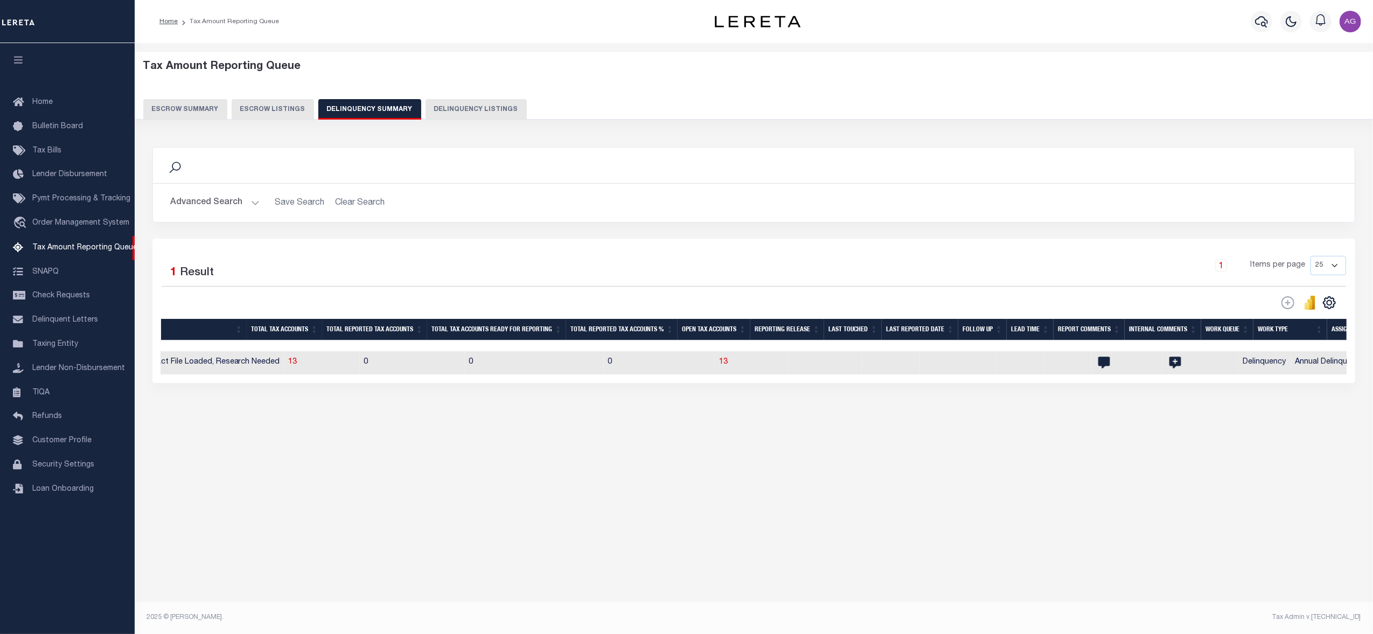
click at [221, 207] on button "Advanced Search" at bounding box center [214, 202] width 89 height 21
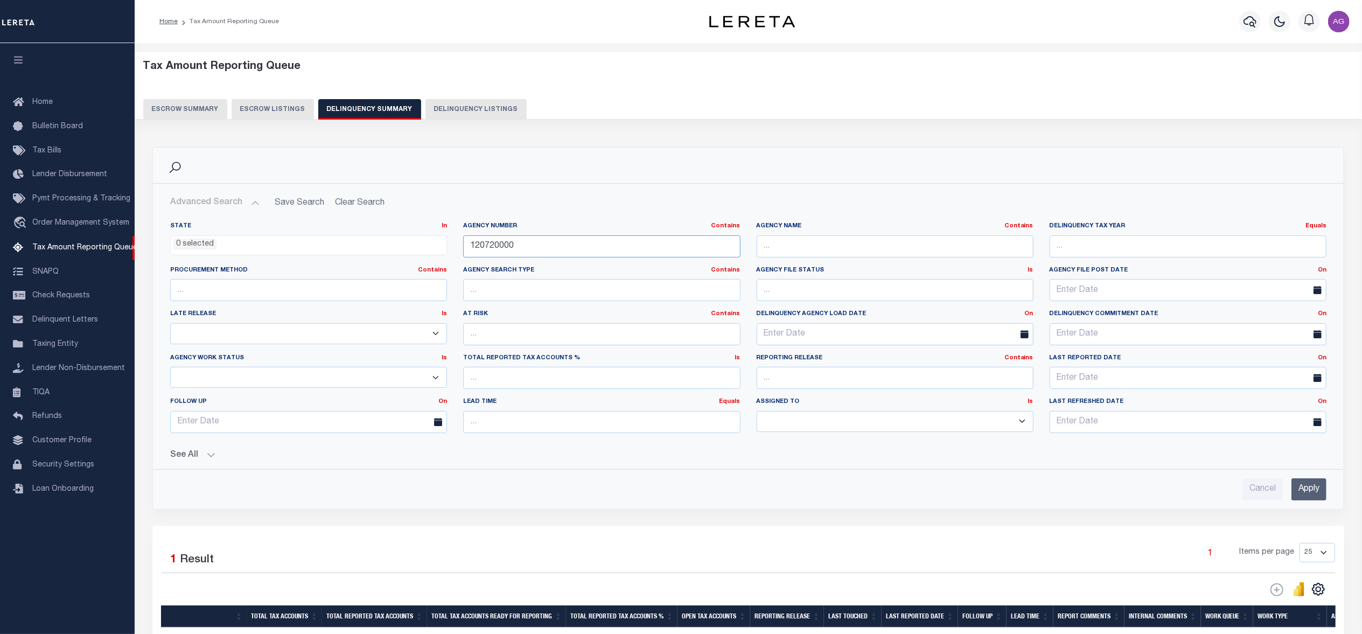
click at [553, 244] on input "120720000" at bounding box center [601, 246] width 277 height 22
click at [553, 242] on input "120720000" at bounding box center [601, 246] width 277 height 22
click at [1309, 487] on input "Apply" at bounding box center [1309, 489] width 35 height 22
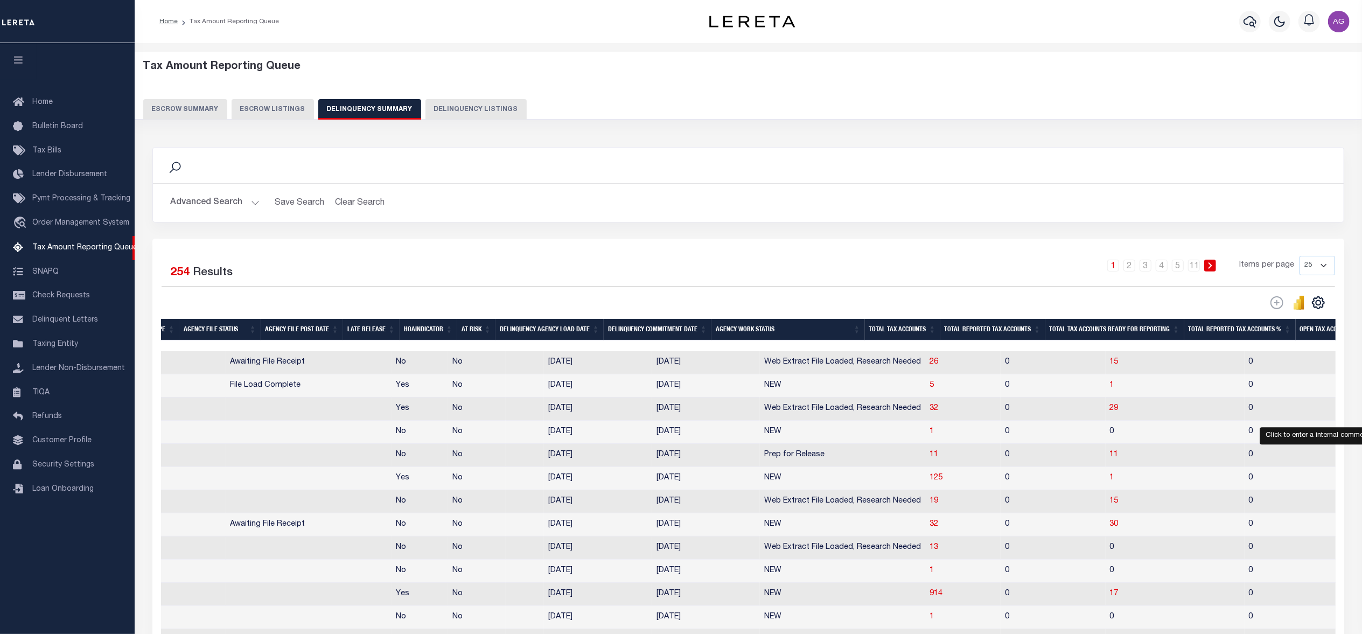
scroll to position [0, 0]
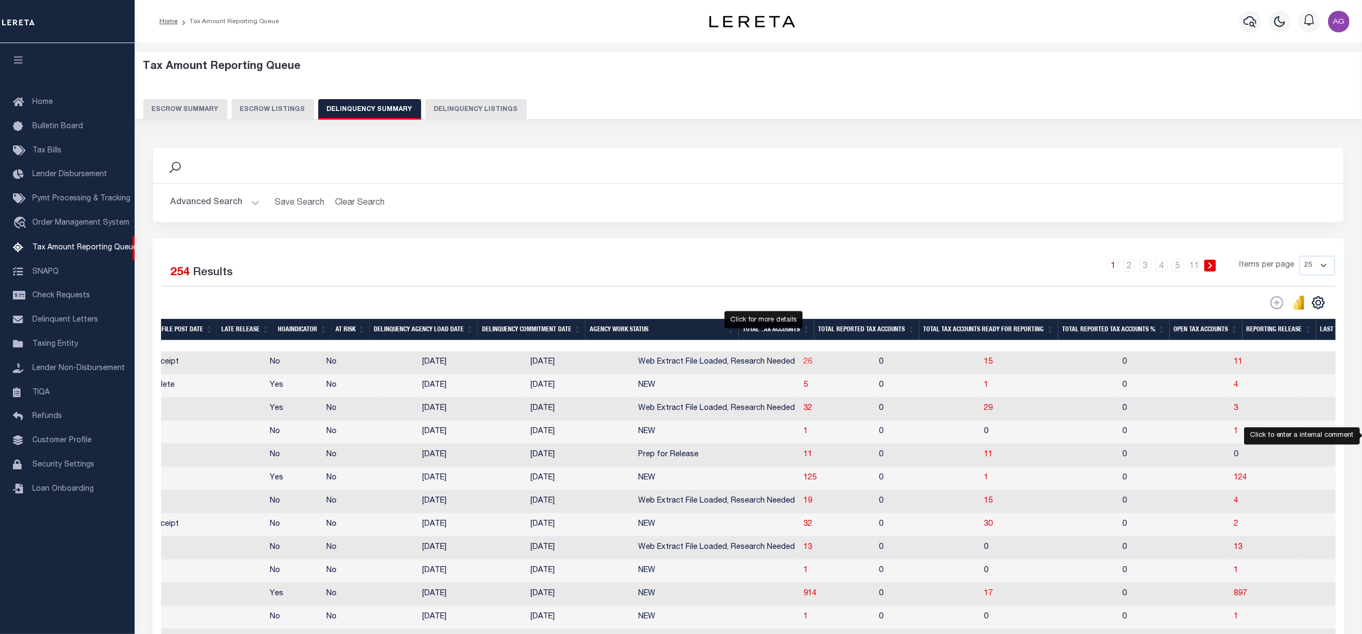
click at [804, 365] on span "26" at bounding box center [808, 362] width 9 height 8
select select "100"
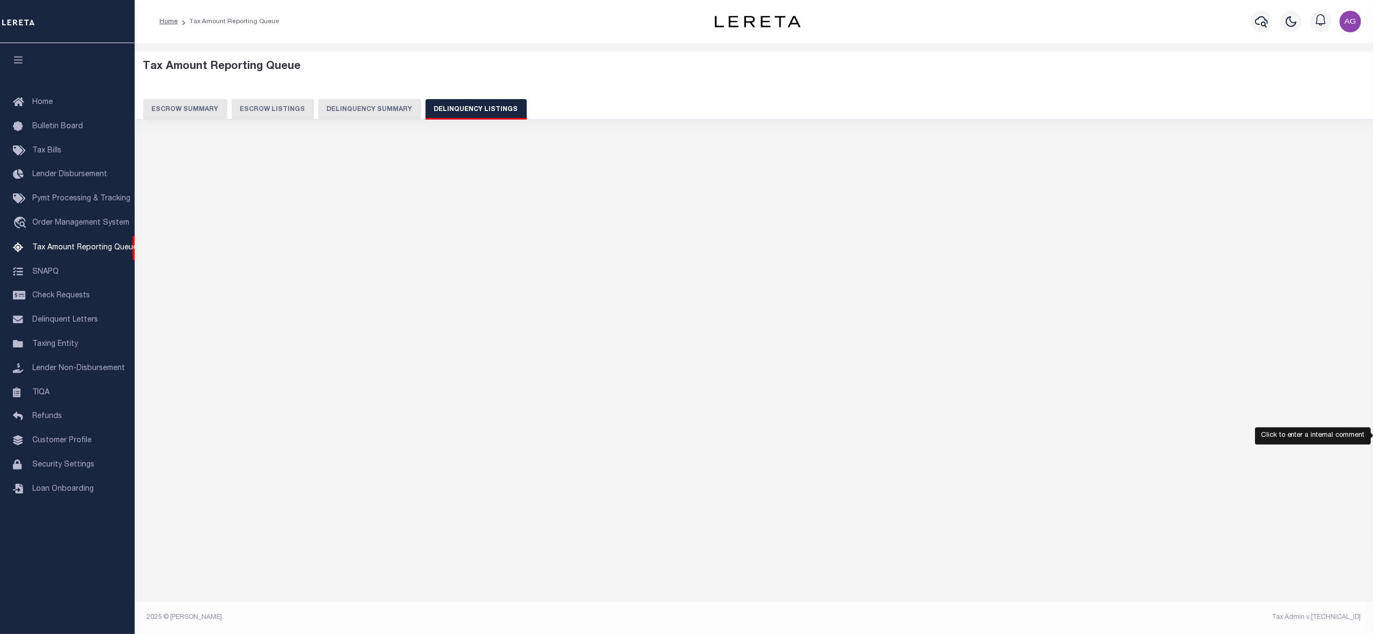
select select "100"
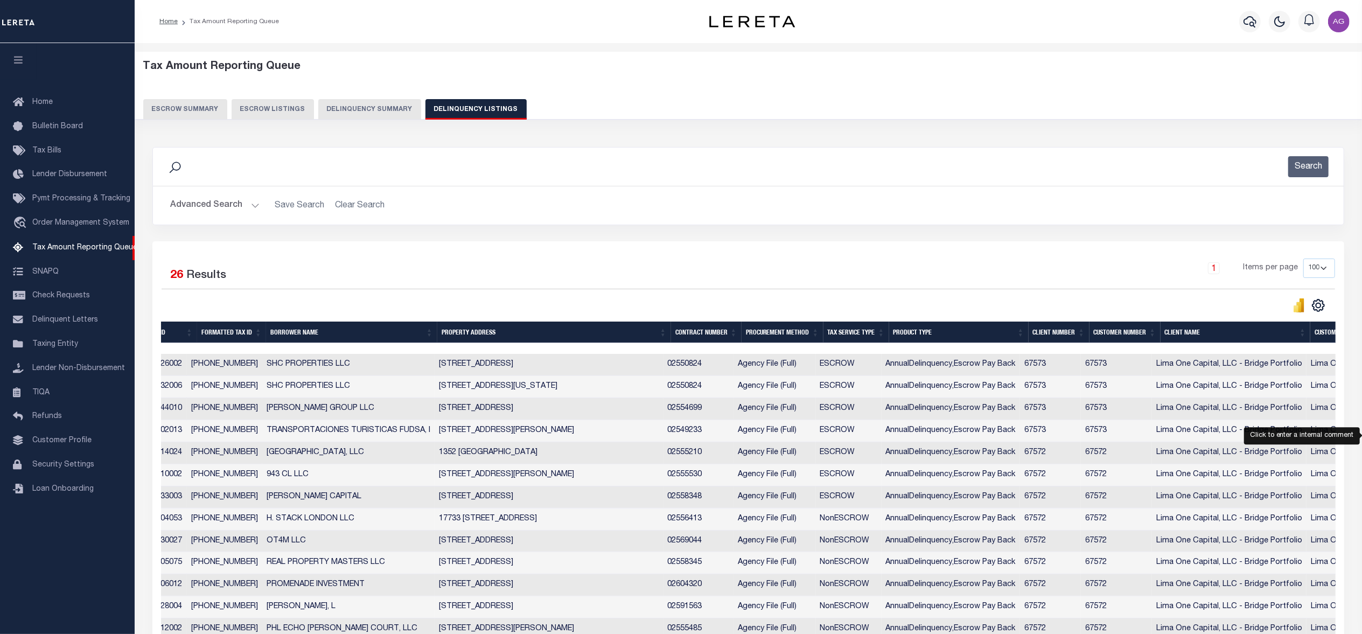
scroll to position [0, 652]
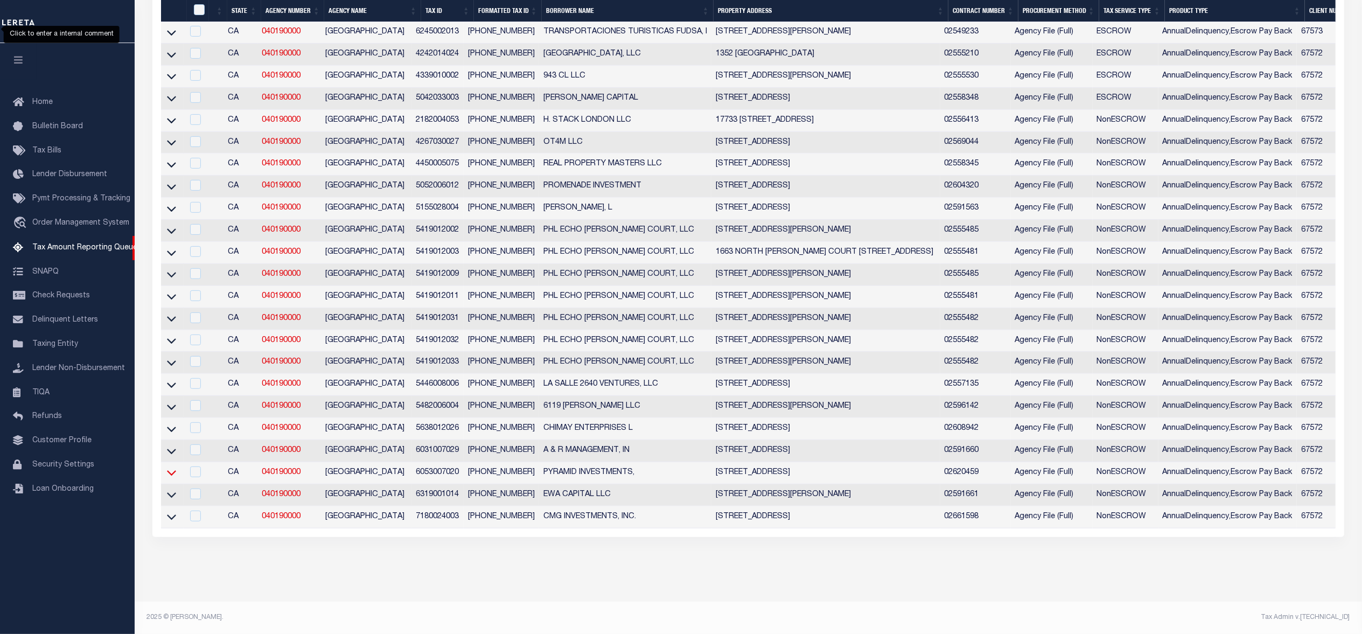
click at [168, 467] on icon at bounding box center [171, 472] width 9 height 11
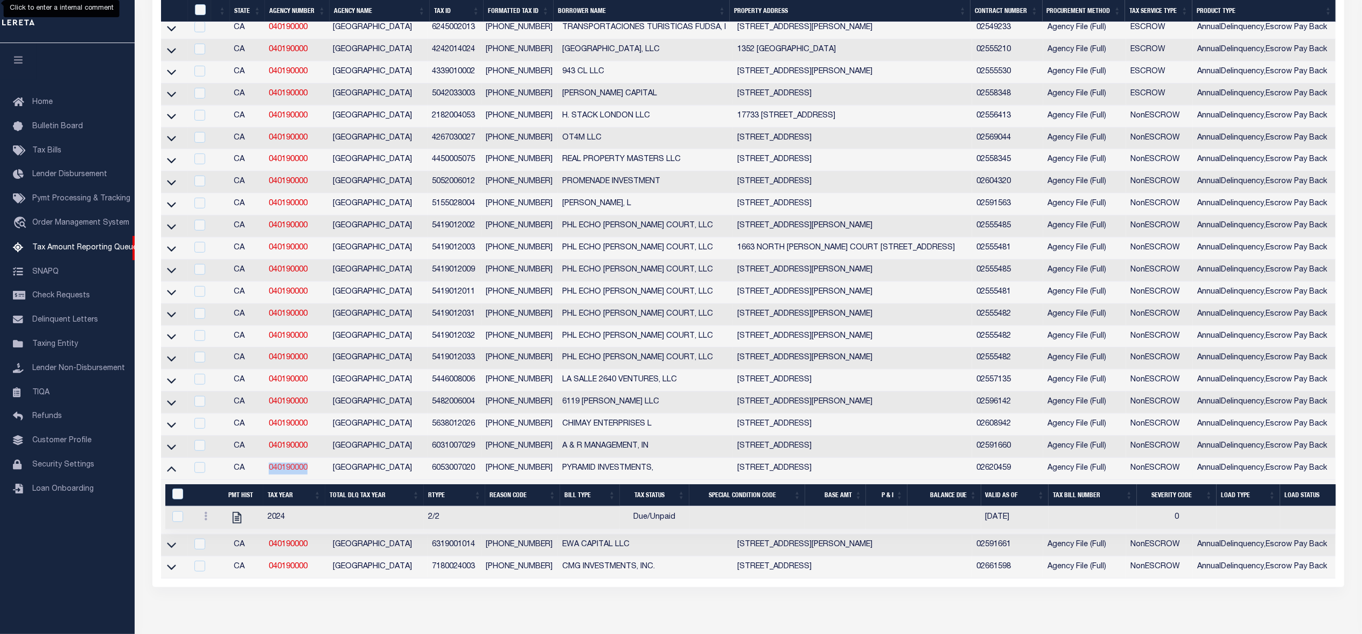
drag, startPoint x: 311, startPoint y: 487, endPoint x: 269, endPoint y: 485, distance: 42.0
click at [269, 480] on td "040190000" at bounding box center [296, 469] width 64 height 22
copy link "040190000"
checkbox input "true"
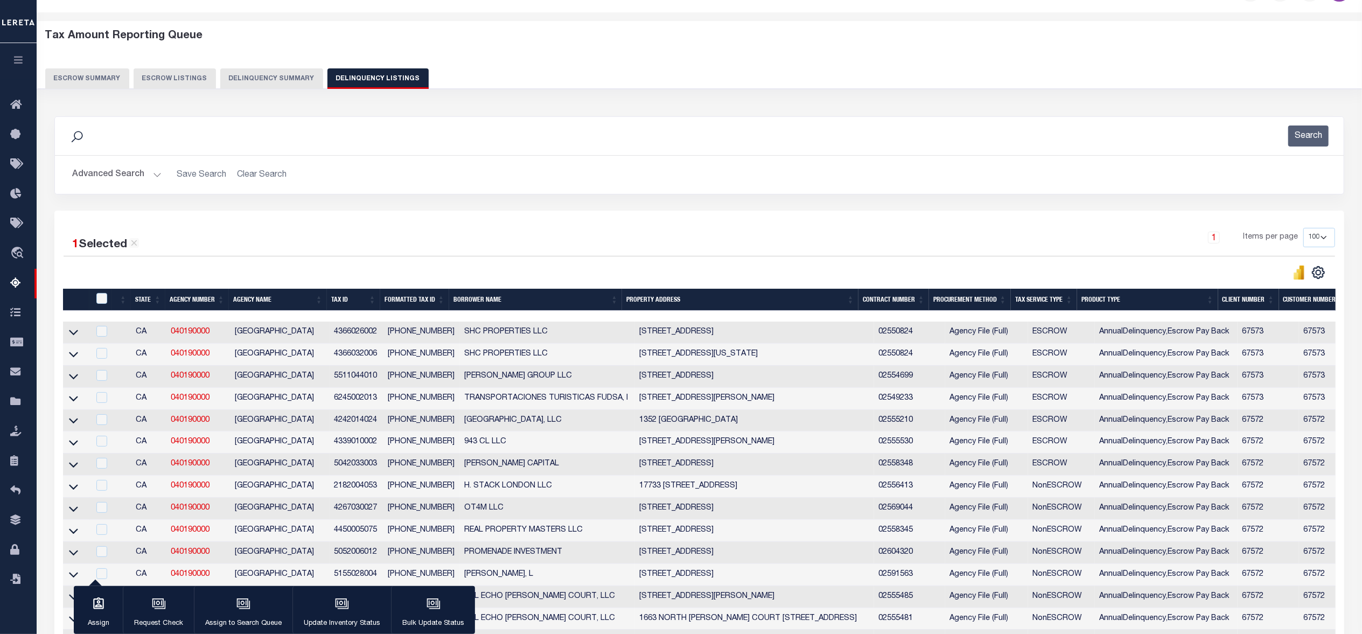
scroll to position [0, 0]
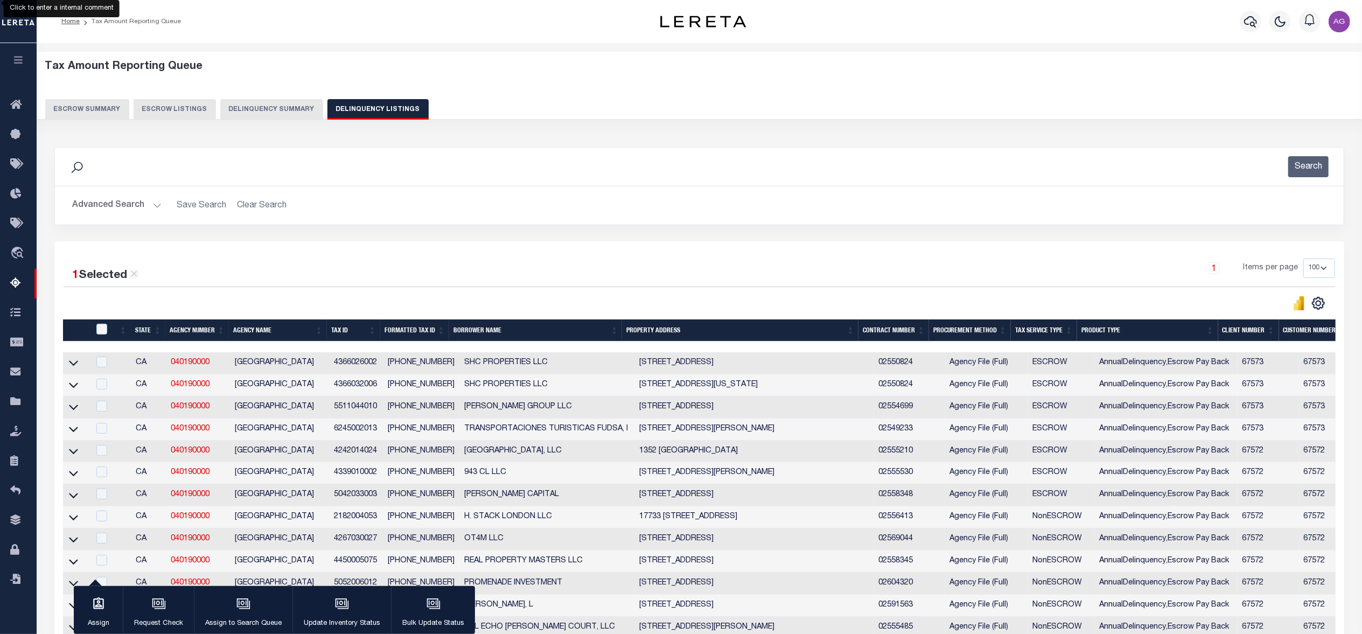
click at [266, 111] on button "Delinquency Summary" at bounding box center [271, 109] width 103 height 20
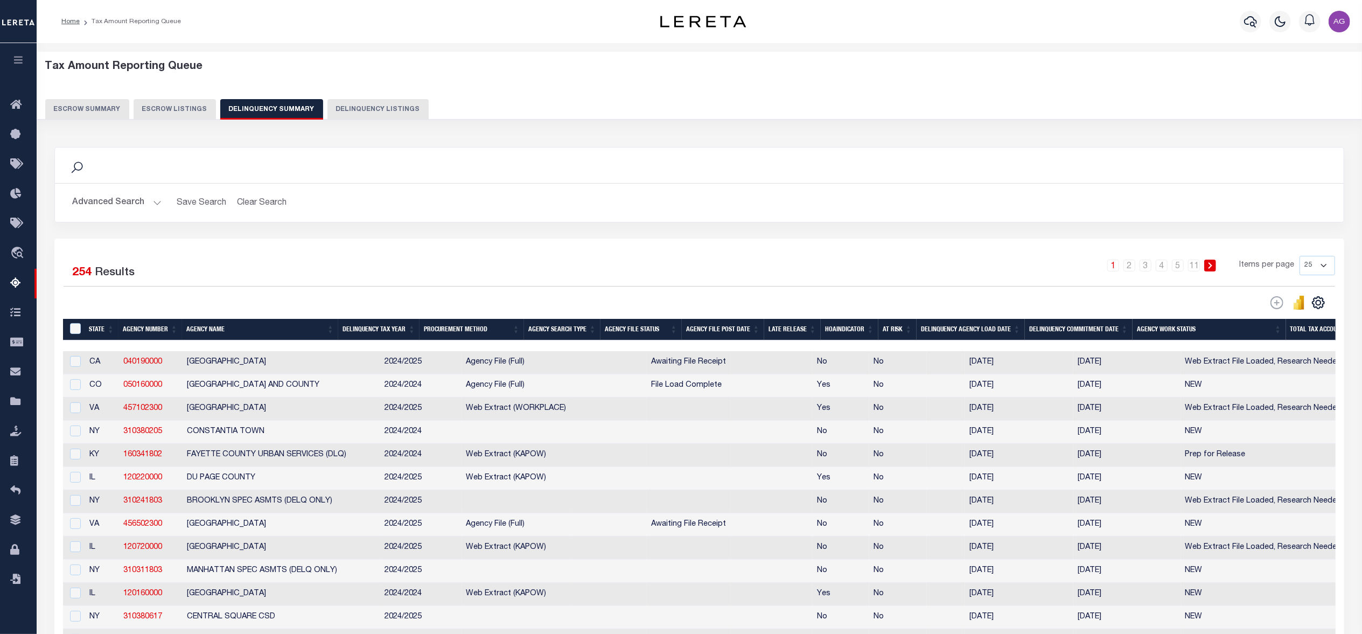
click at [135, 207] on button "Advanced Search" at bounding box center [116, 202] width 89 height 21
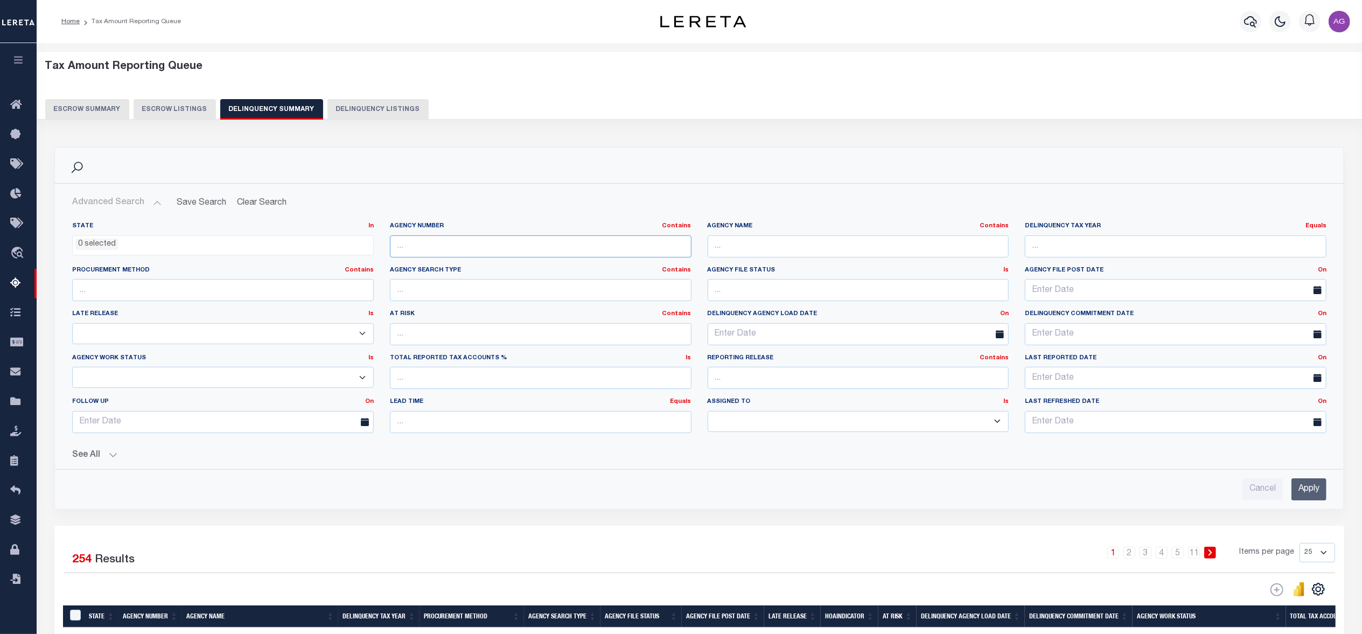
click at [474, 248] on input "text" at bounding box center [541, 246] width 302 height 22
paste input "120990000"
type input "120990000"
click at [1330, 481] on div "Cancel Apply" at bounding box center [700, 485] width 1272 height 31
click at [1318, 487] on input "Apply" at bounding box center [1309, 489] width 35 height 22
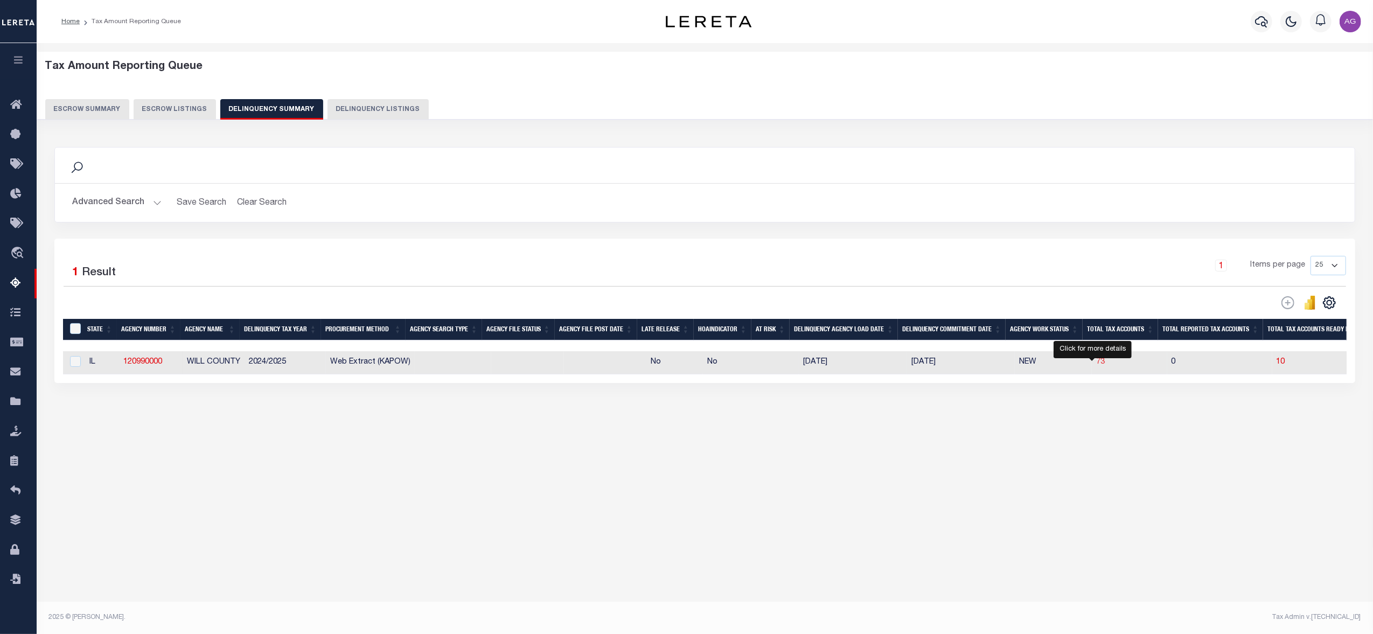
click at [1096, 366] on span "73" at bounding box center [1100, 362] width 9 height 8
select select "100"
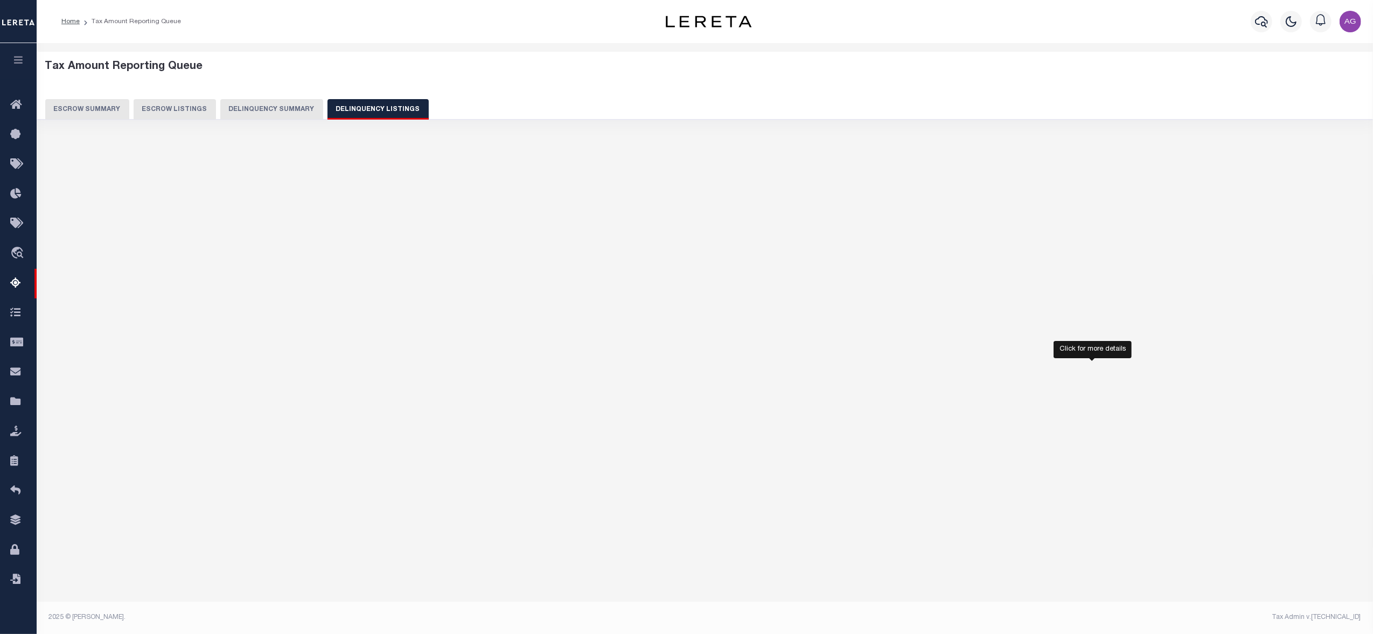
select select "100"
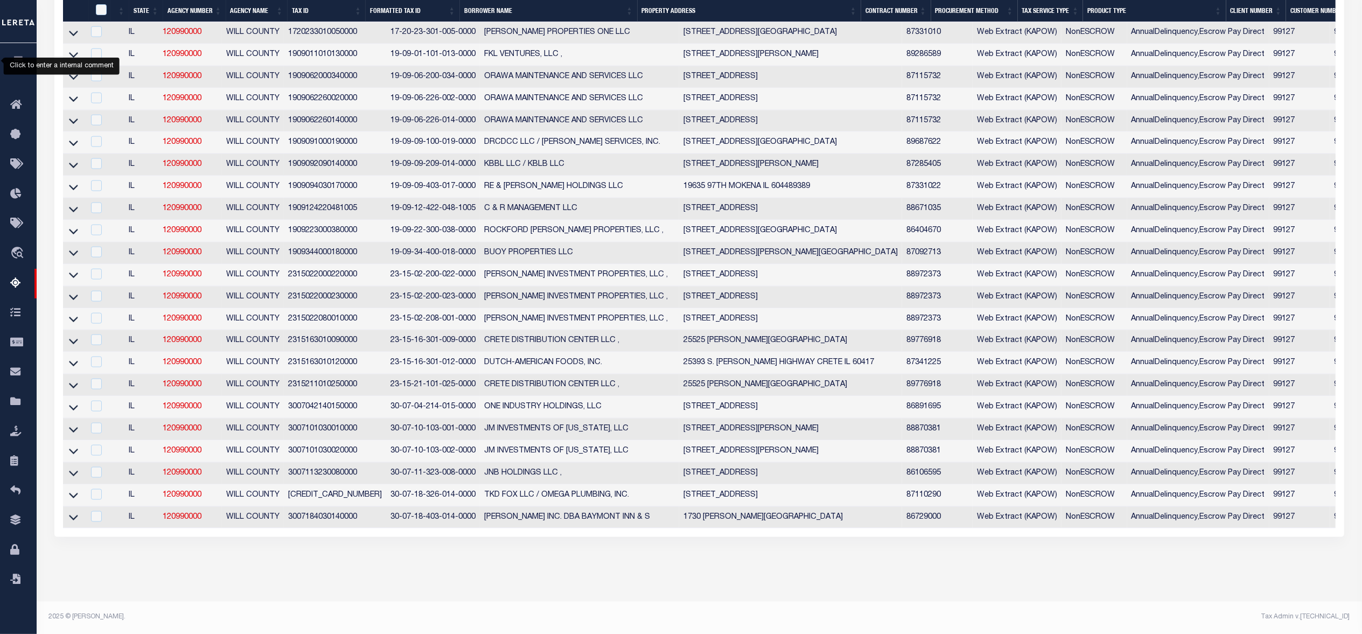
click at [826, 154] on td "[STREET_ADDRESS][PERSON_NAME]" at bounding box center [790, 165] width 223 height 22
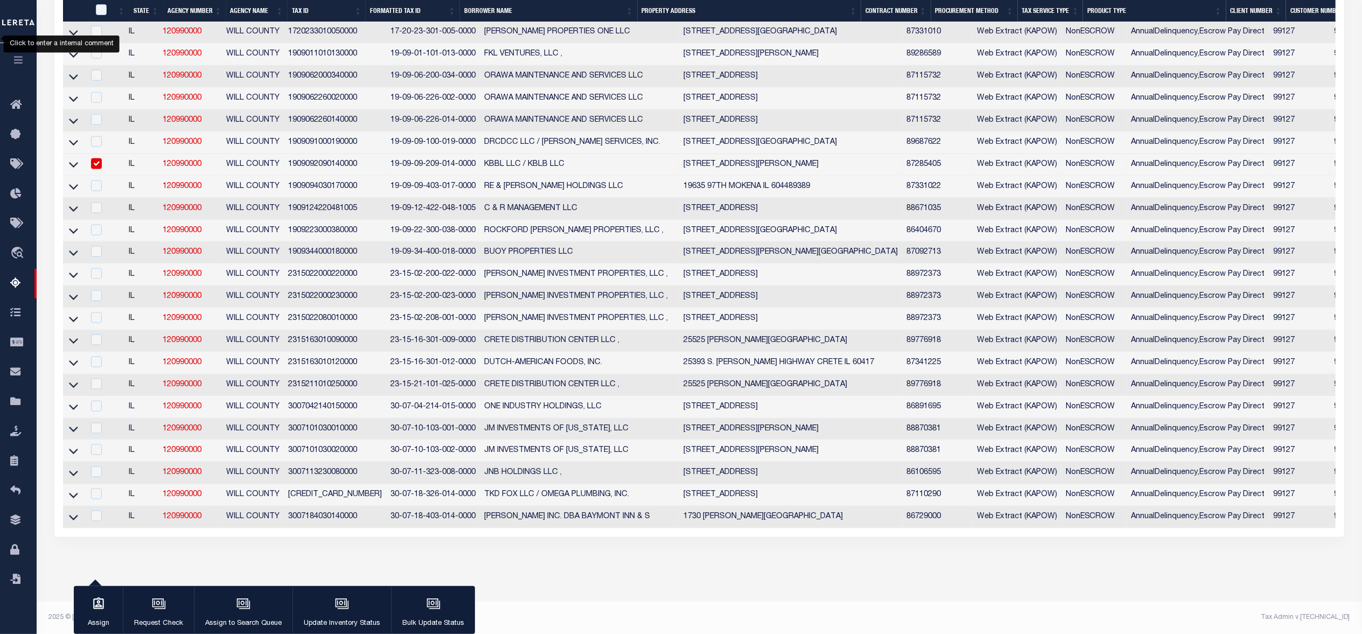
scroll to position [1456, 0]
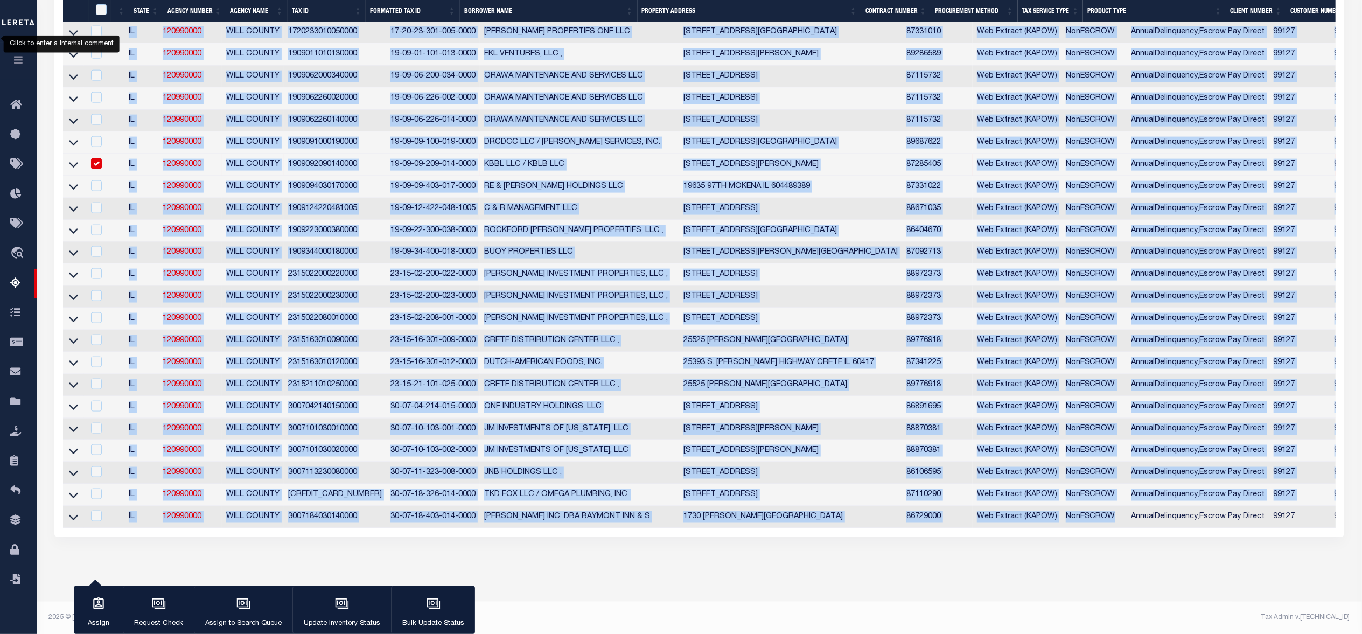
drag, startPoint x: 890, startPoint y: 548, endPoint x: 1074, endPoint y: 538, distance: 184.0
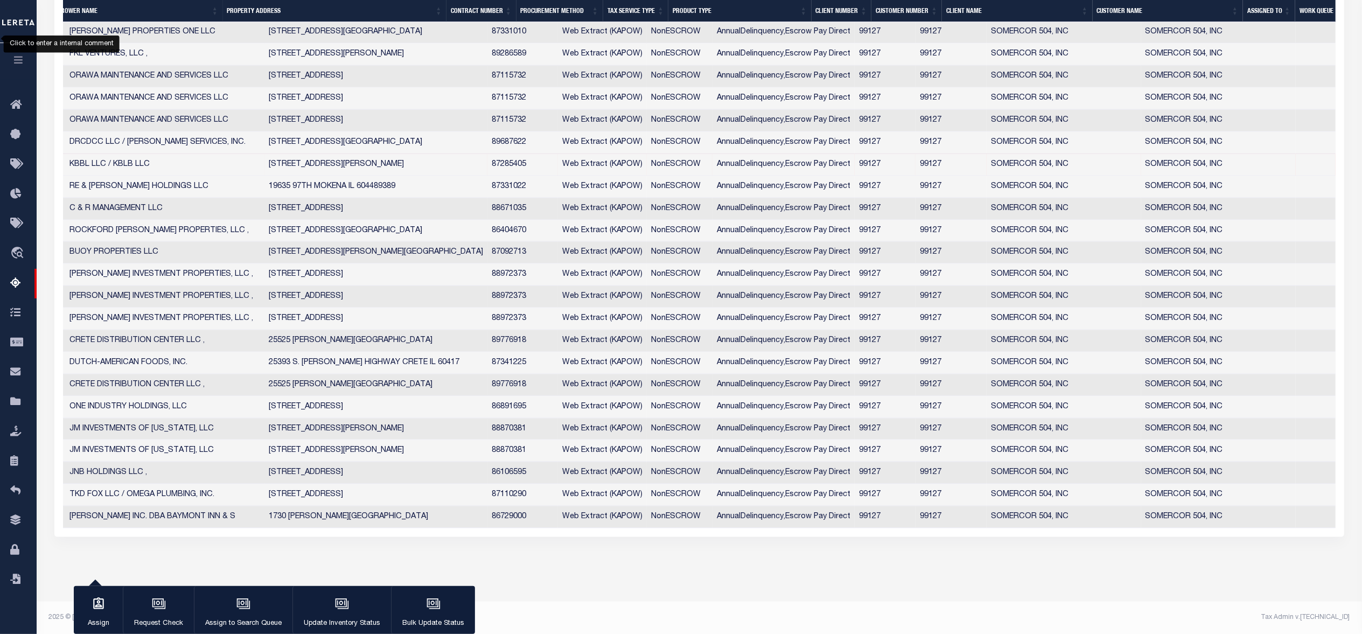
scroll to position [0, 574]
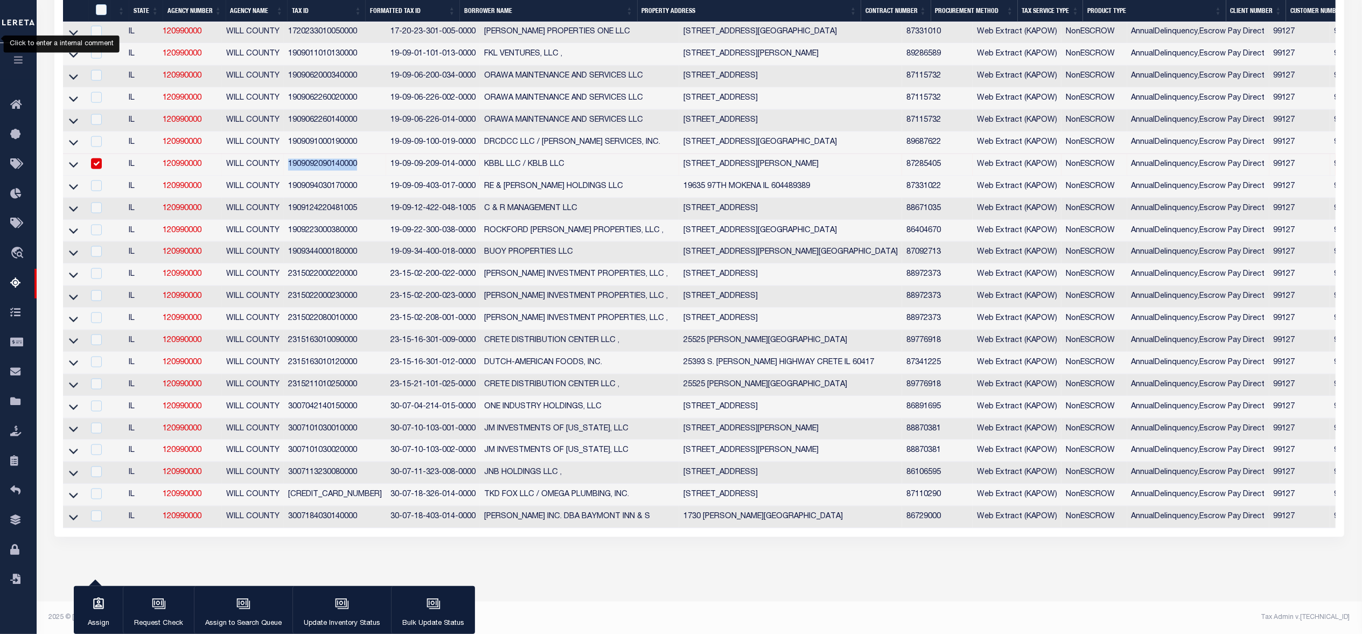
drag, startPoint x: 289, startPoint y: 167, endPoint x: 356, endPoint y: 167, distance: 67.3
click at [356, 167] on td "1909092090140000" at bounding box center [335, 165] width 102 height 22
copy td "1909092090140000"
checkbox input "false"
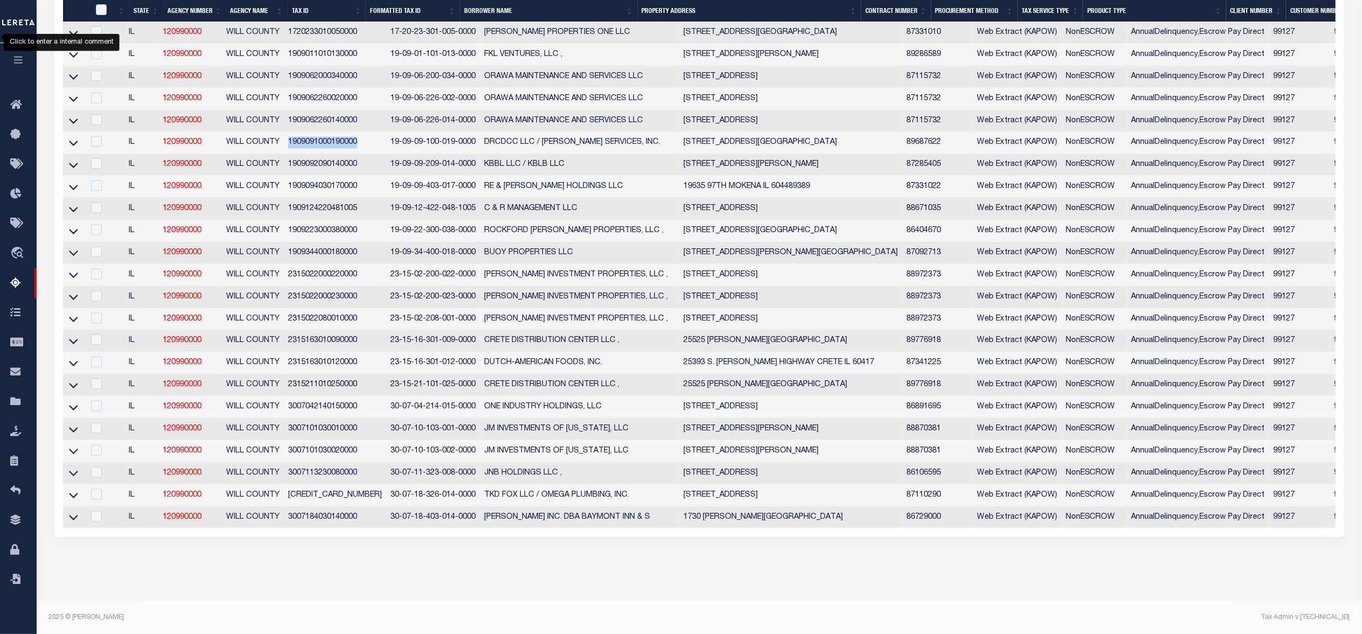
drag, startPoint x: 287, startPoint y: 147, endPoint x: 358, endPoint y: 144, distance: 71.1
click at [358, 144] on td "1909091000190000" at bounding box center [335, 143] width 102 height 22
checkbox input "true"
copy td "1909091000190000"
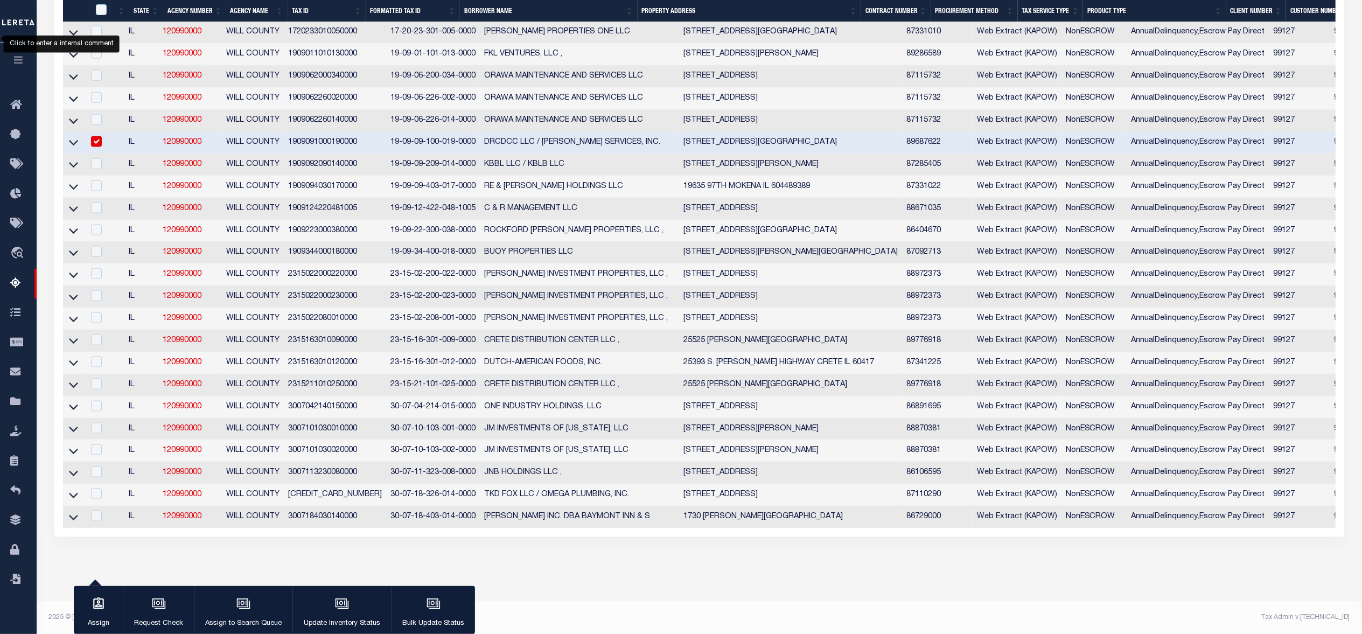
click at [74, 146] on icon at bounding box center [73, 143] width 9 height 5
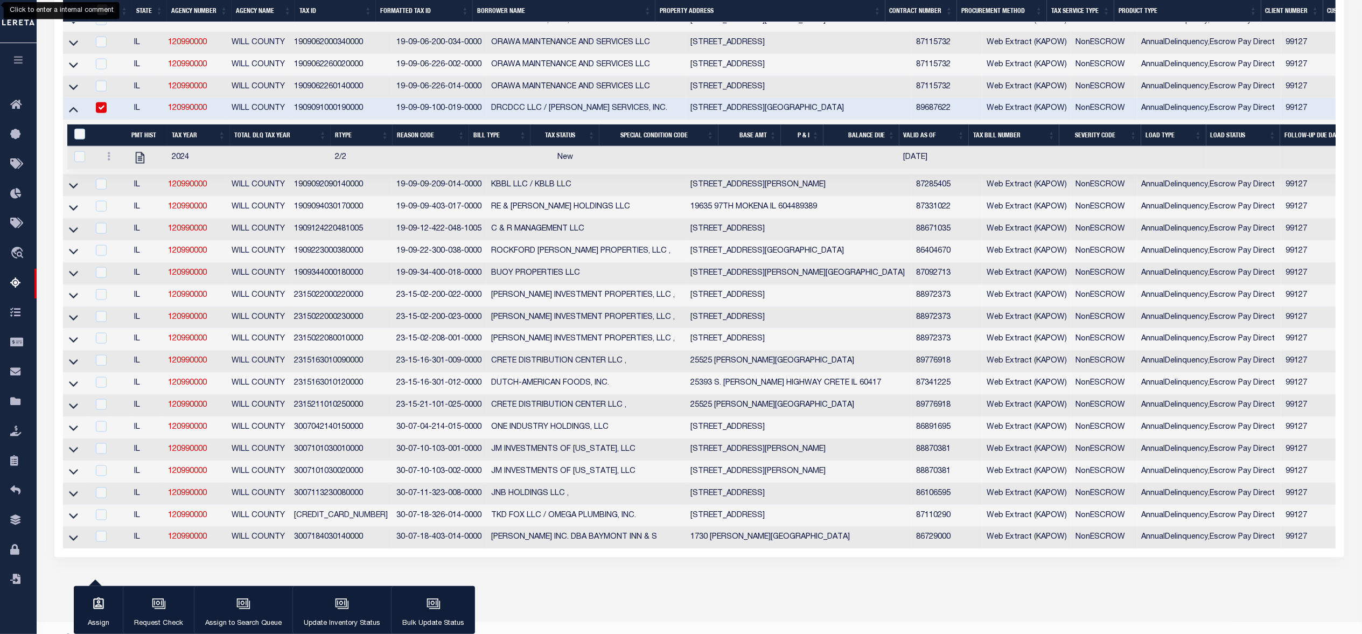
scroll to position [1459, 0]
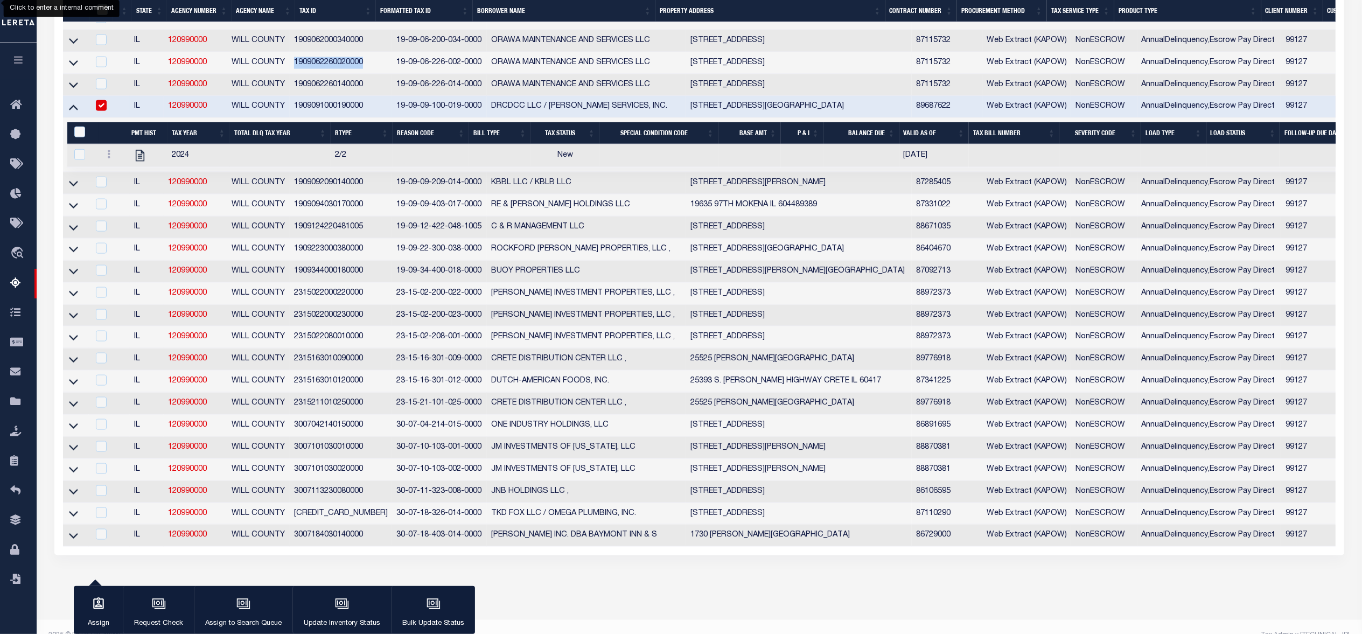
drag, startPoint x: 300, startPoint y: 98, endPoint x: 371, endPoint y: 101, distance: 70.6
click at [371, 74] on td "1909062260020000" at bounding box center [341, 63] width 102 height 22
checkbox input "true"
copy td "1909062260020000"
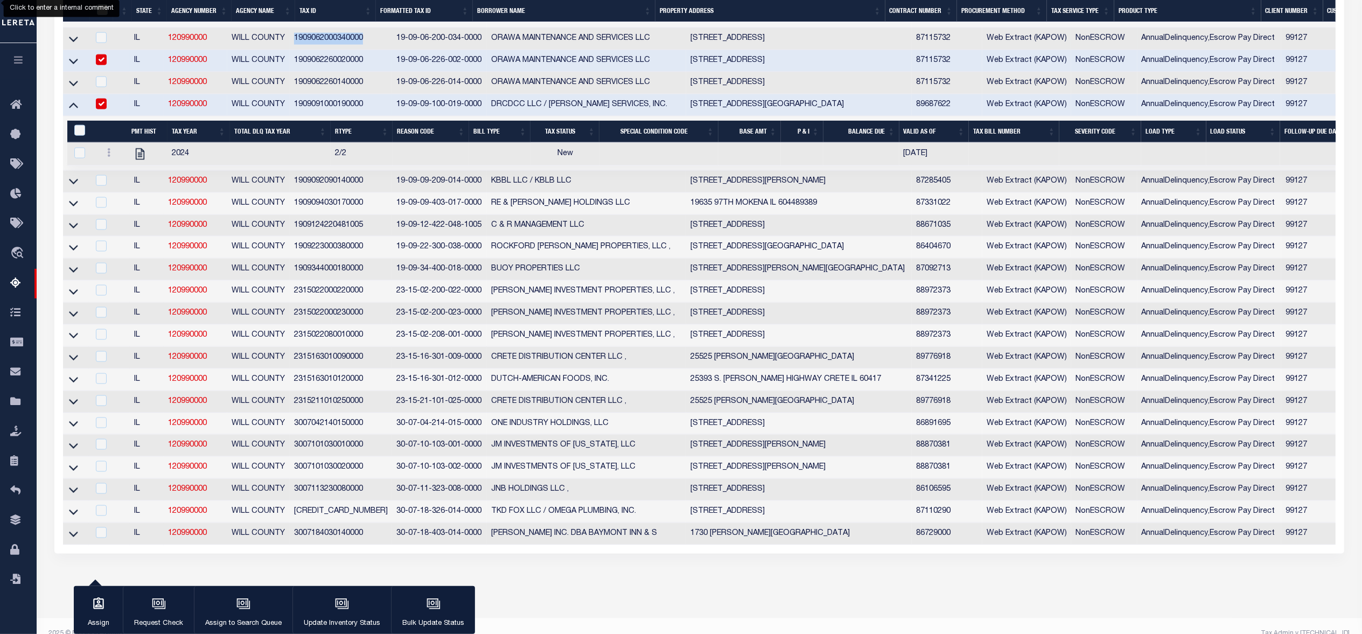
copy td "1909062000340000"
drag, startPoint x: 296, startPoint y: 76, endPoint x: 367, endPoint y: 78, distance: 71.1
click at [367, 50] on td "1909062000340000" at bounding box center [341, 39] width 102 height 22
checkbox input "true"
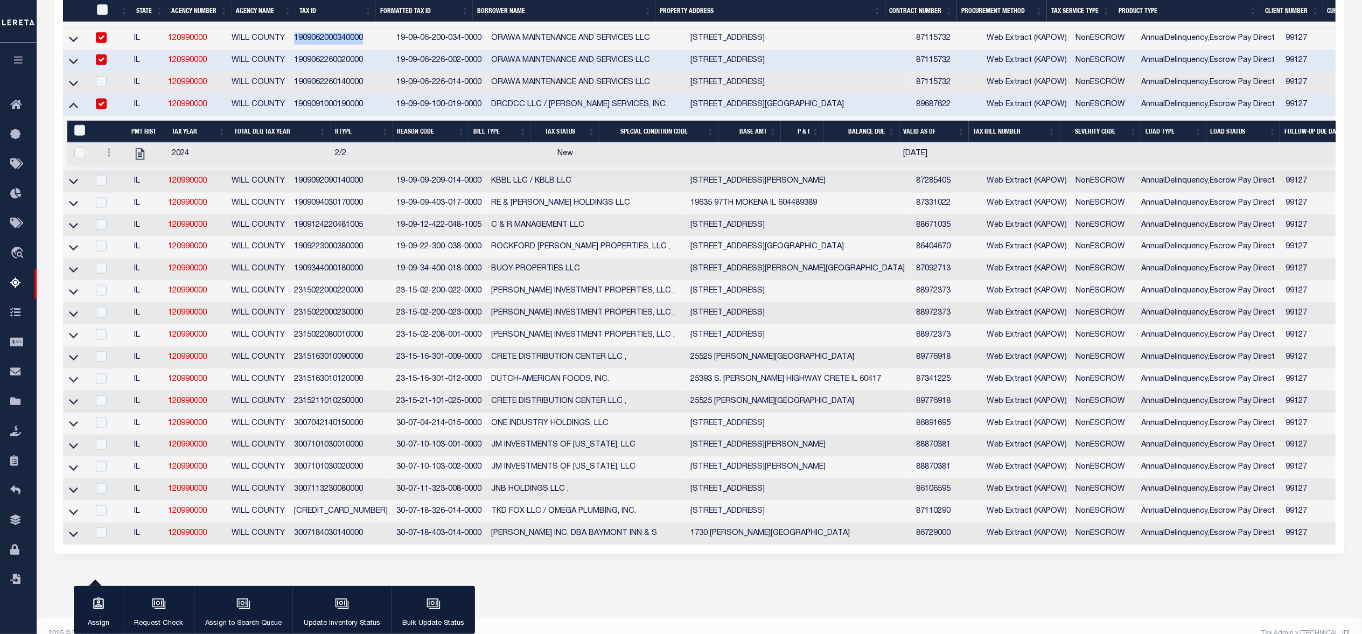
scroll to position [1315, 0]
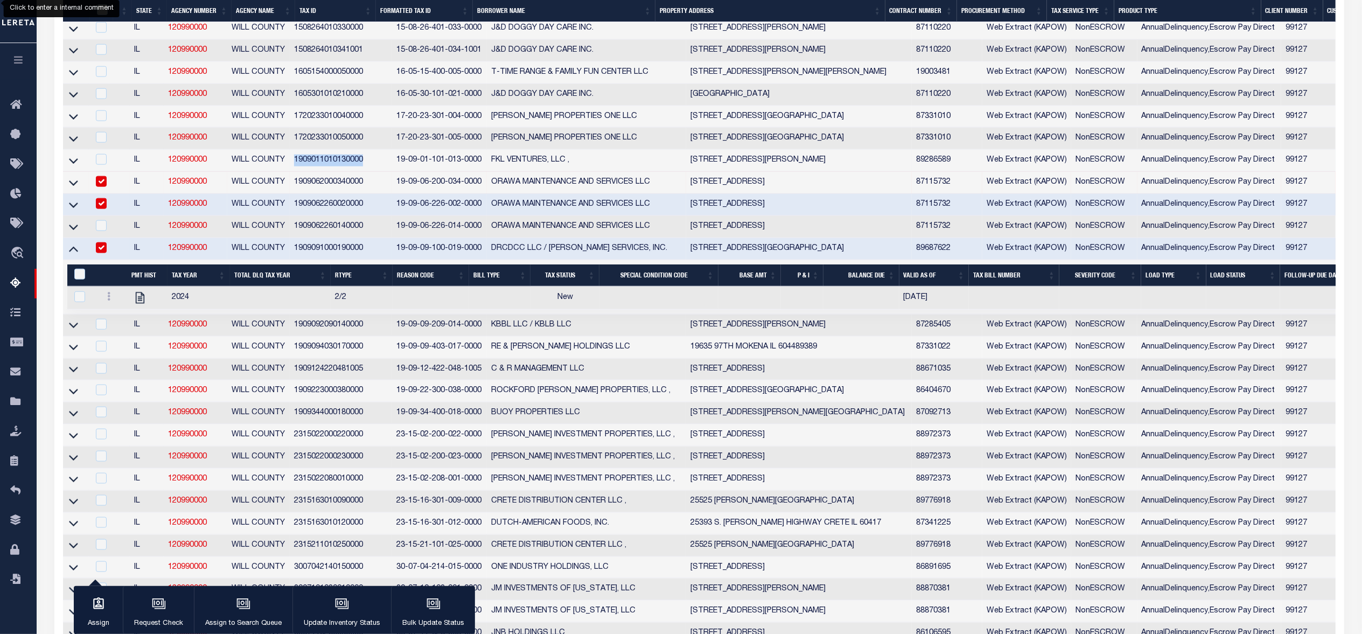
drag, startPoint x: 331, startPoint y: 196, endPoint x: 373, endPoint y: 201, distance: 42.3
click at [373, 172] on td "1909011010130000" at bounding box center [341, 161] width 102 height 22
copy td "1909011010130000"
checkbox input "true"
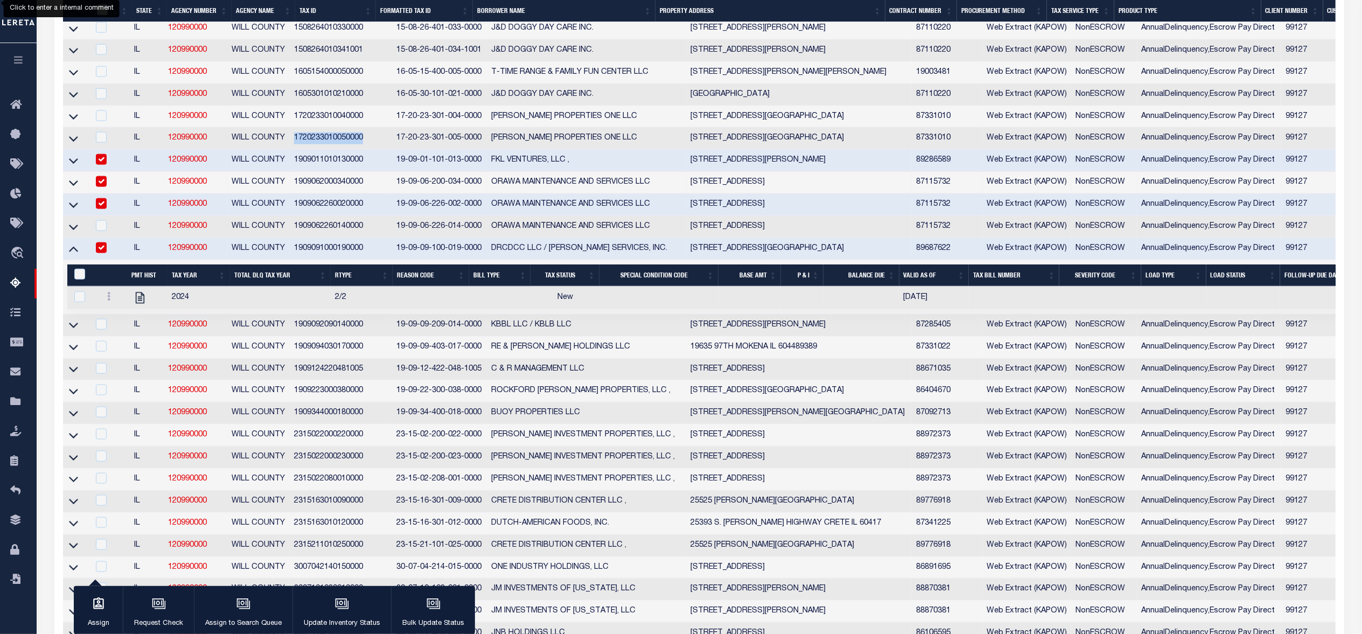
drag, startPoint x: 300, startPoint y: 175, endPoint x: 372, endPoint y: 175, distance: 71.6
click at [372, 150] on td "1720233010050000" at bounding box center [341, 139] width 102 height 22
checkbox input "true"
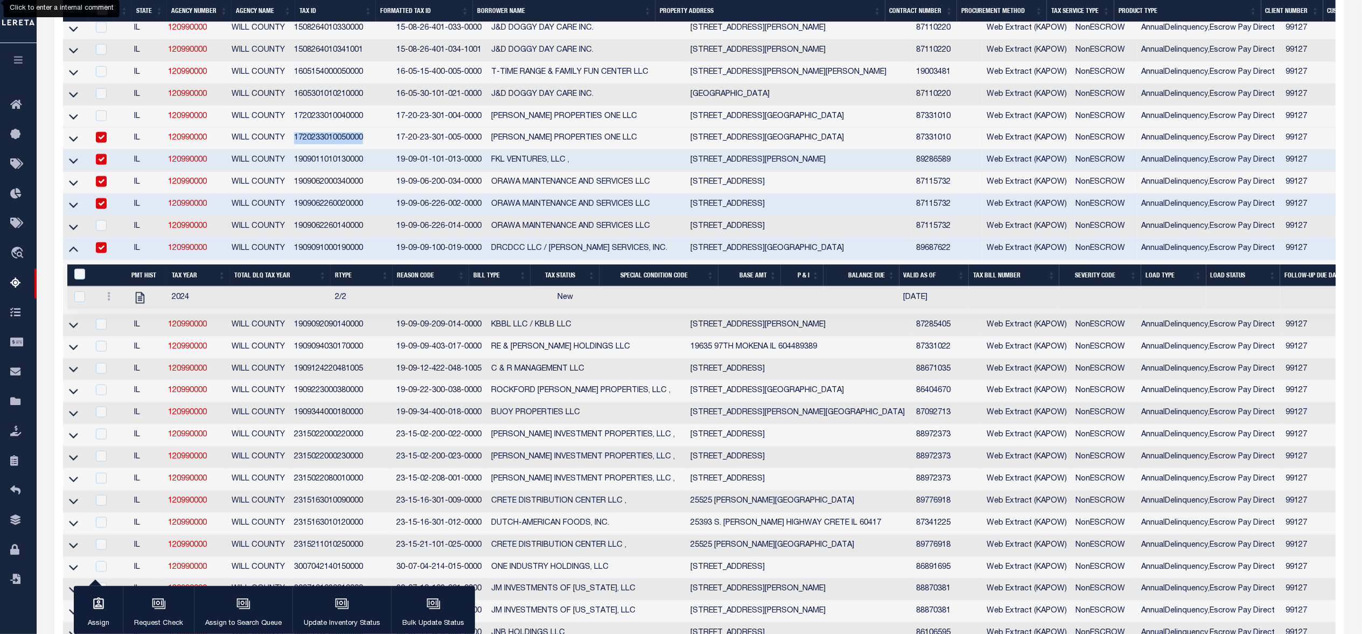
copy td "1720233010050000"
click at [718, 513] on td "25525 [PERSON_NAME][GEOGRAPHIC_DATA]" at bounding box center [801, 502] width 226 height 22
checkbox input "true"
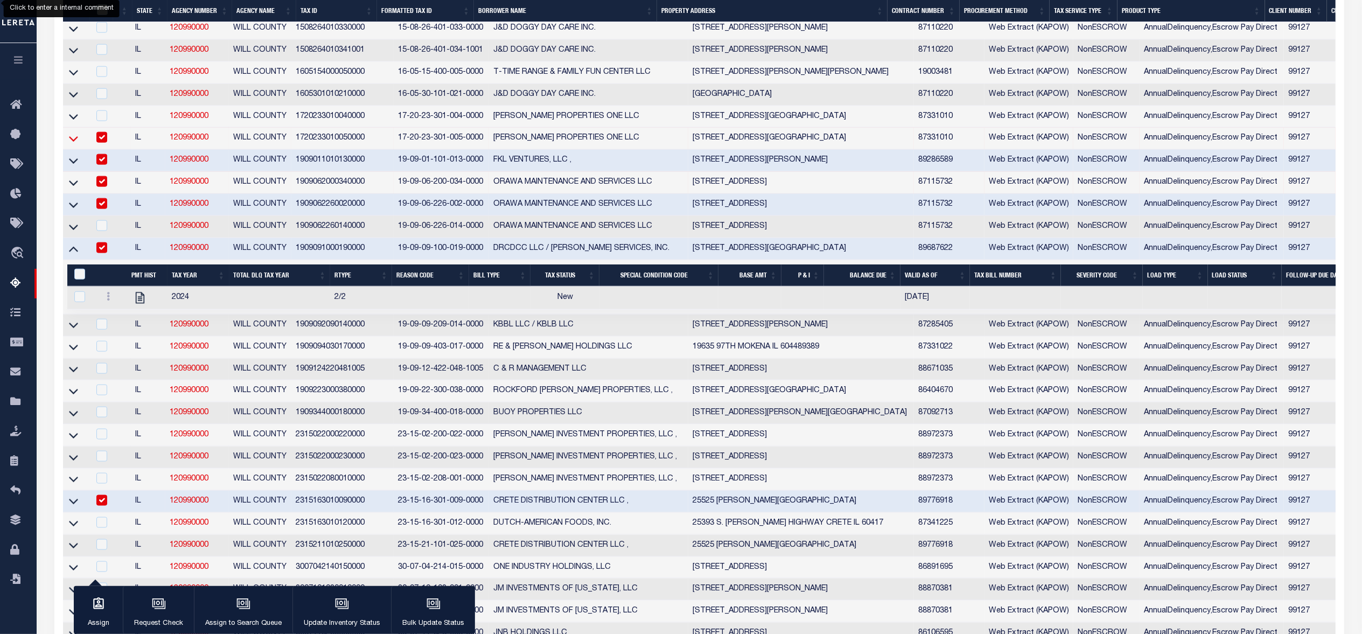
click at [72, 144] on icon at bounding box center [73, 138] width 9 height 11
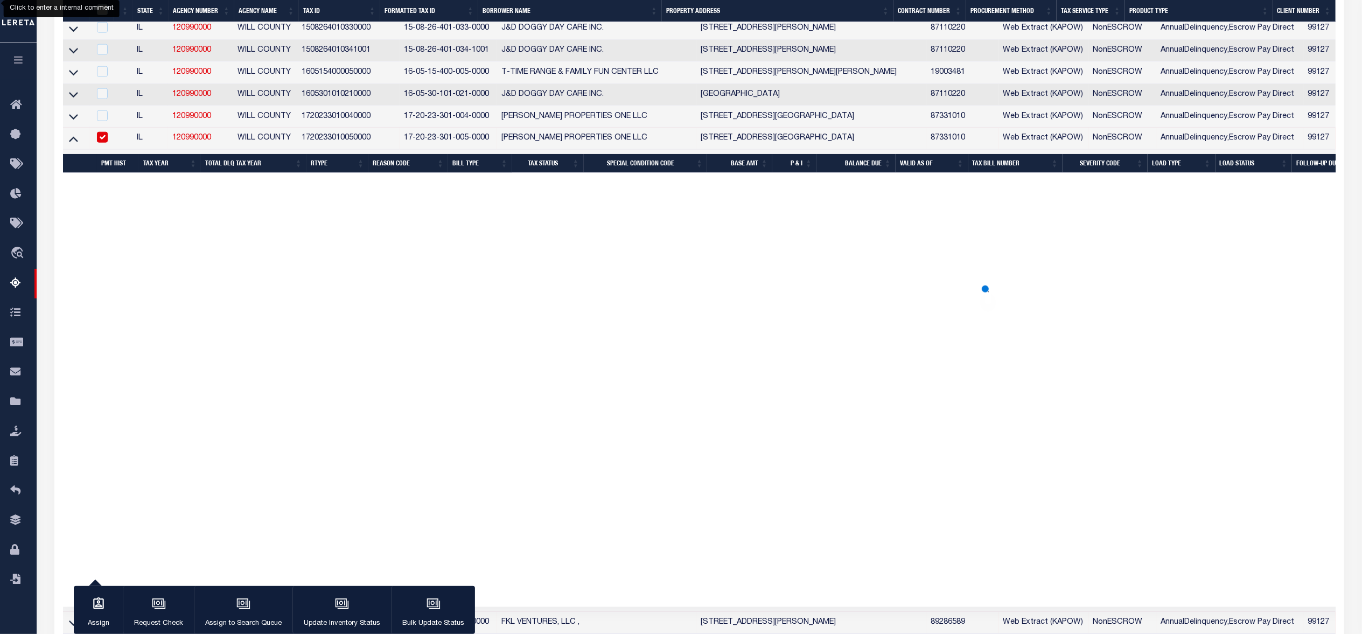
scroll to position [1317, 0]
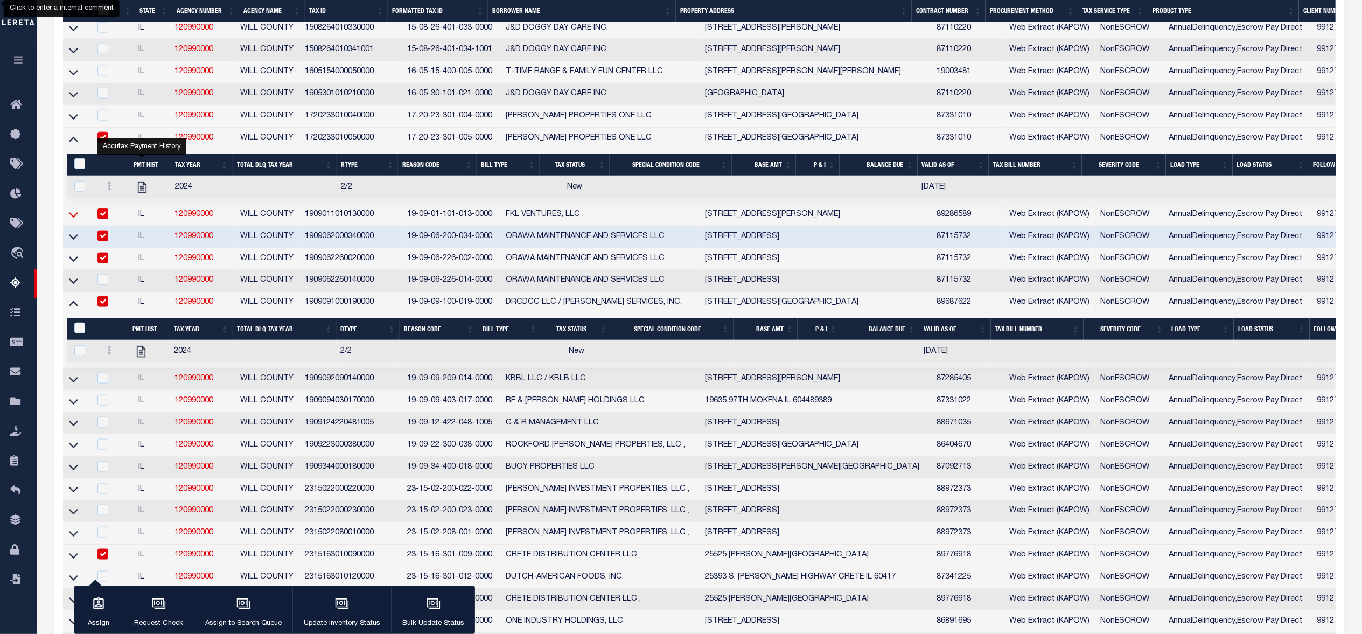
click at [73, 218] on icon at bounding box center [73, 215] width 9 height 5
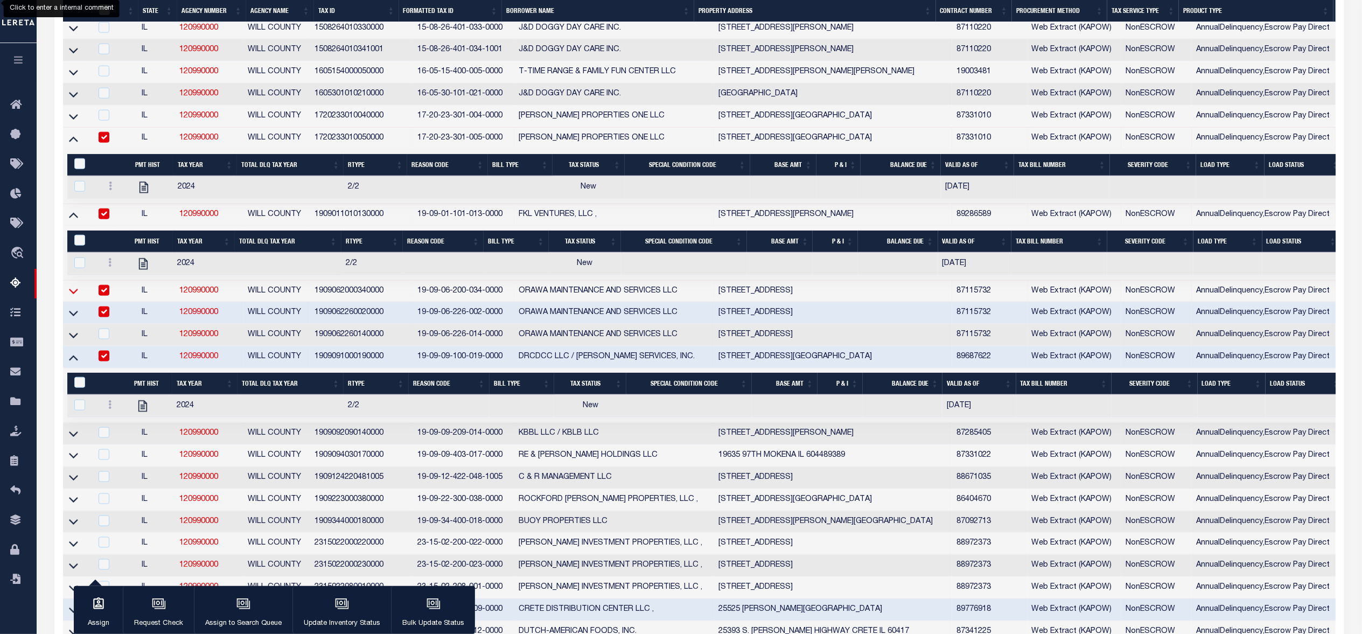
click at [73, 297] on icon at bounding box center [73, 290] width 9 height 11
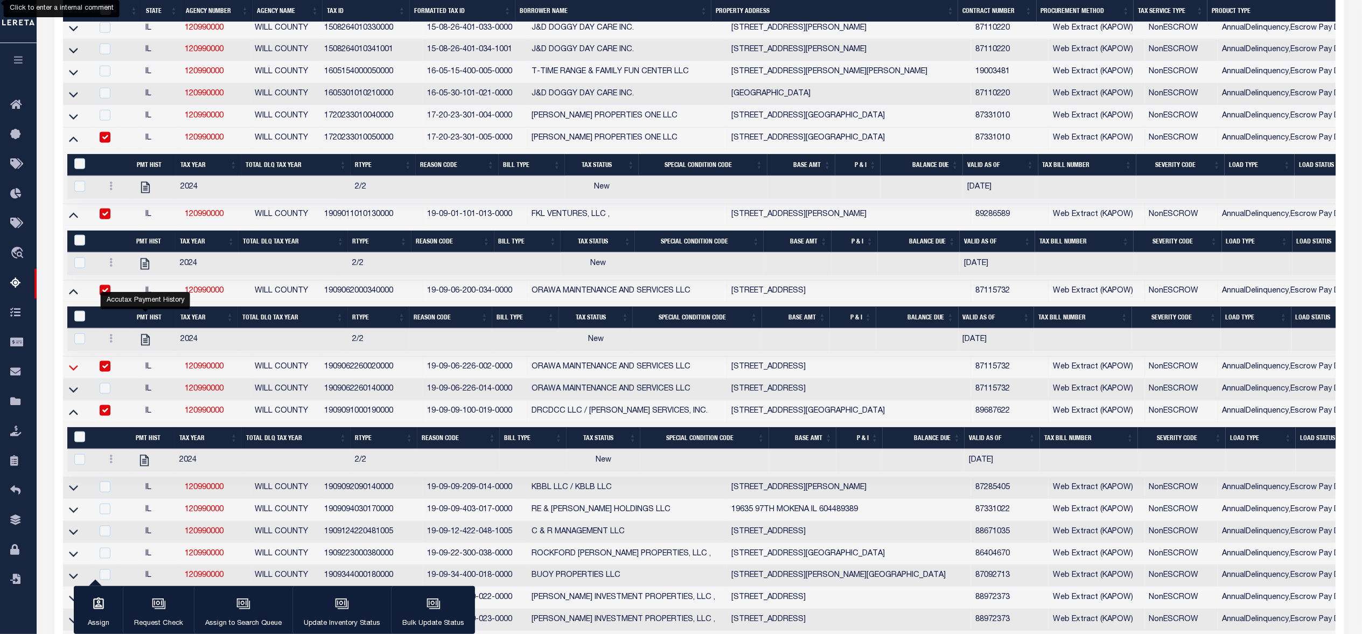
click at [71, 371] on icon at bounding box center [73, 367] width 9 height 5
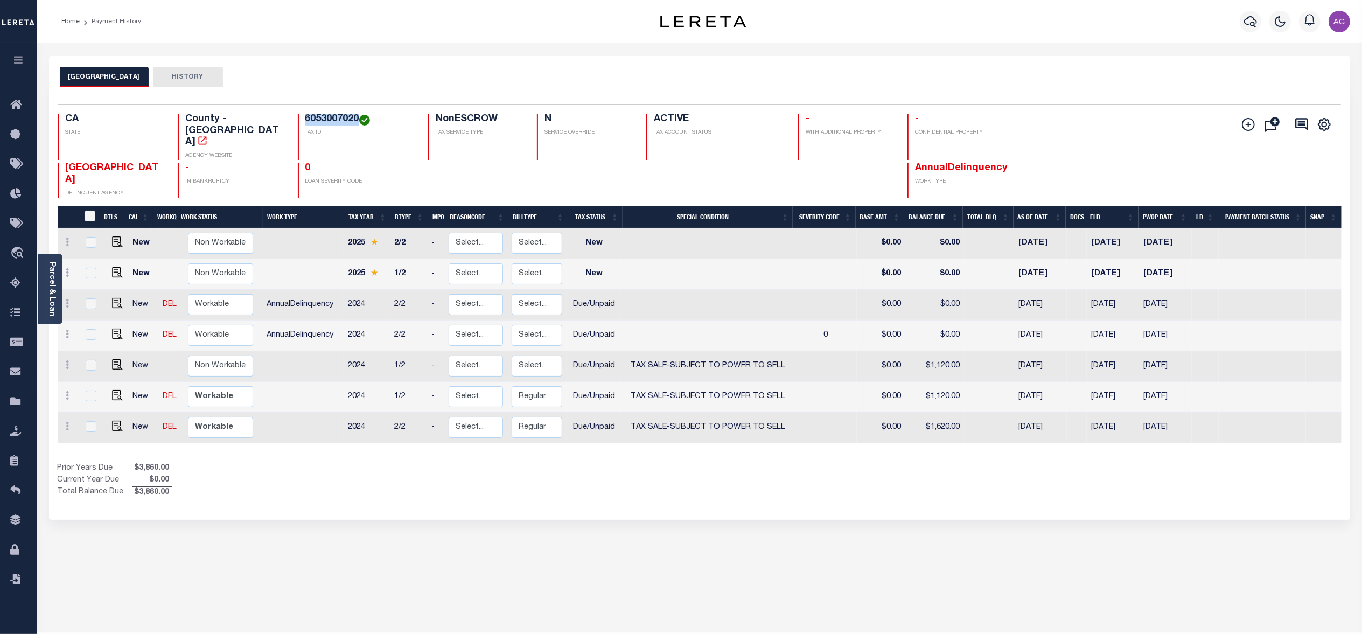
drag, startPoint x: 297, startPoint y: 120, endPoint x: 353, endPoint y: 121, distance: 56.0
click at [353, 121] on div "6053007020 TAX ID" at bounding box center [356, 137] width 117 height 46
copy h4 "6053007020"
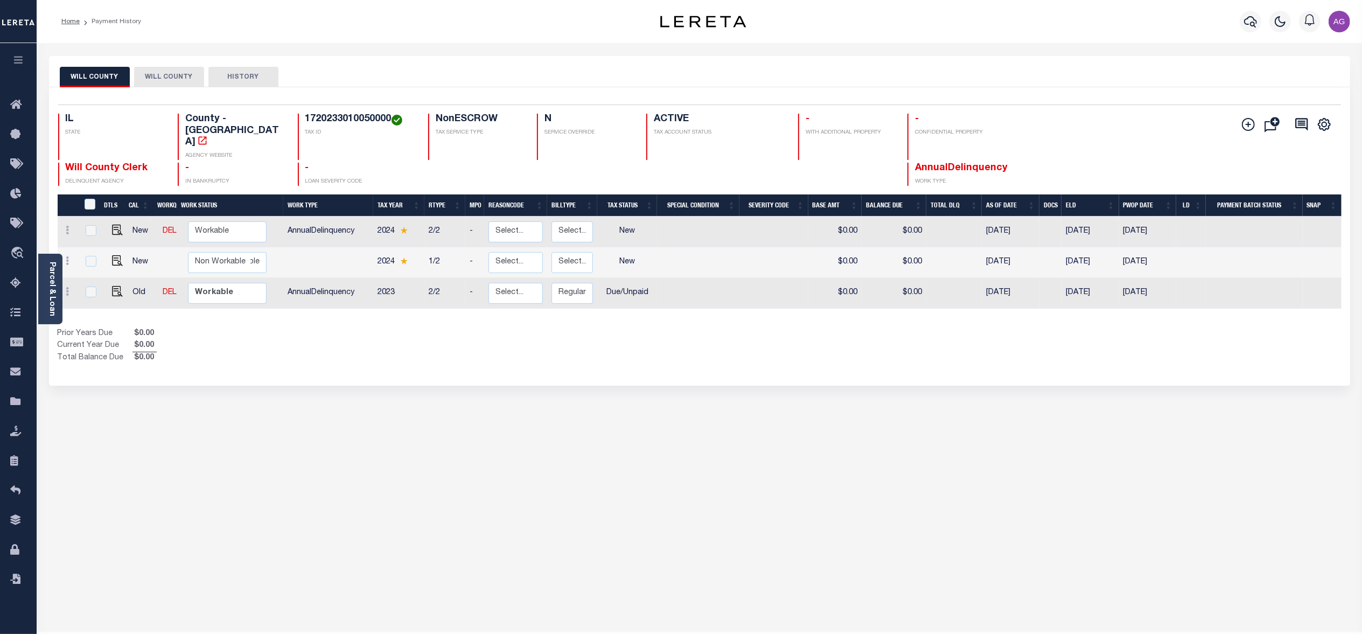
click at [347, 119] on h4 "1720233010050000" at bounding box center [360, 120] width 110 height 12
copy h4 "1720233010050000"
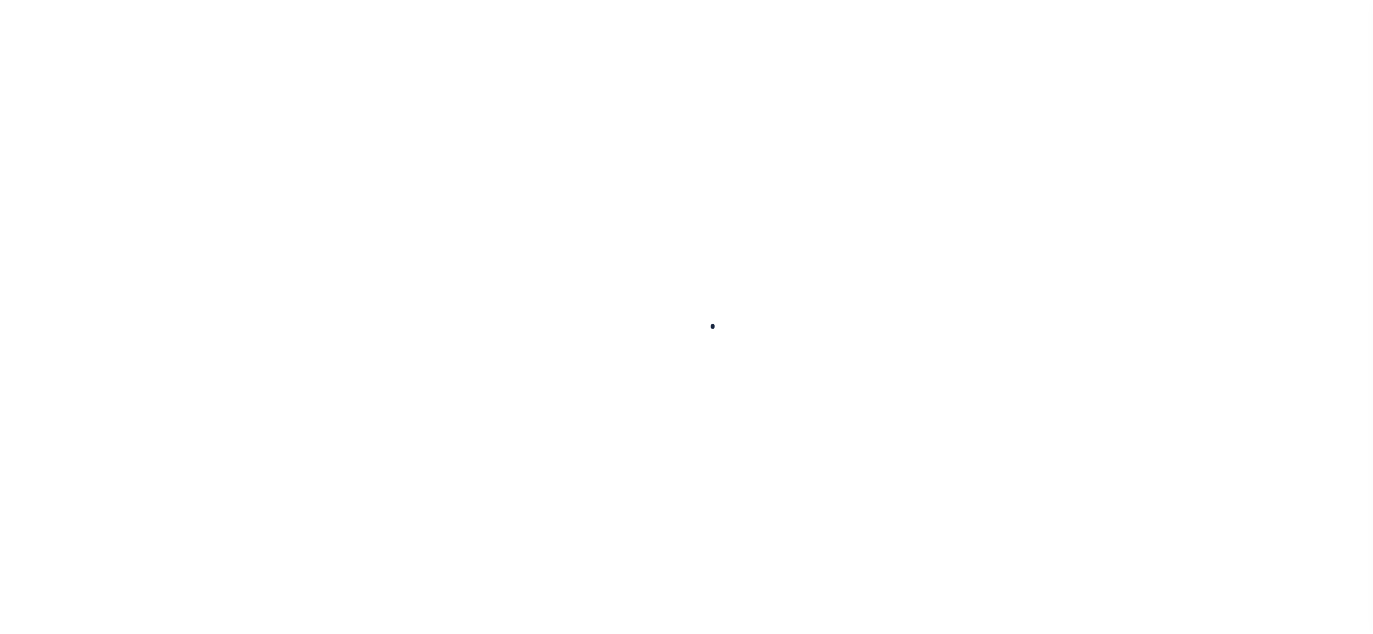
select select "100"
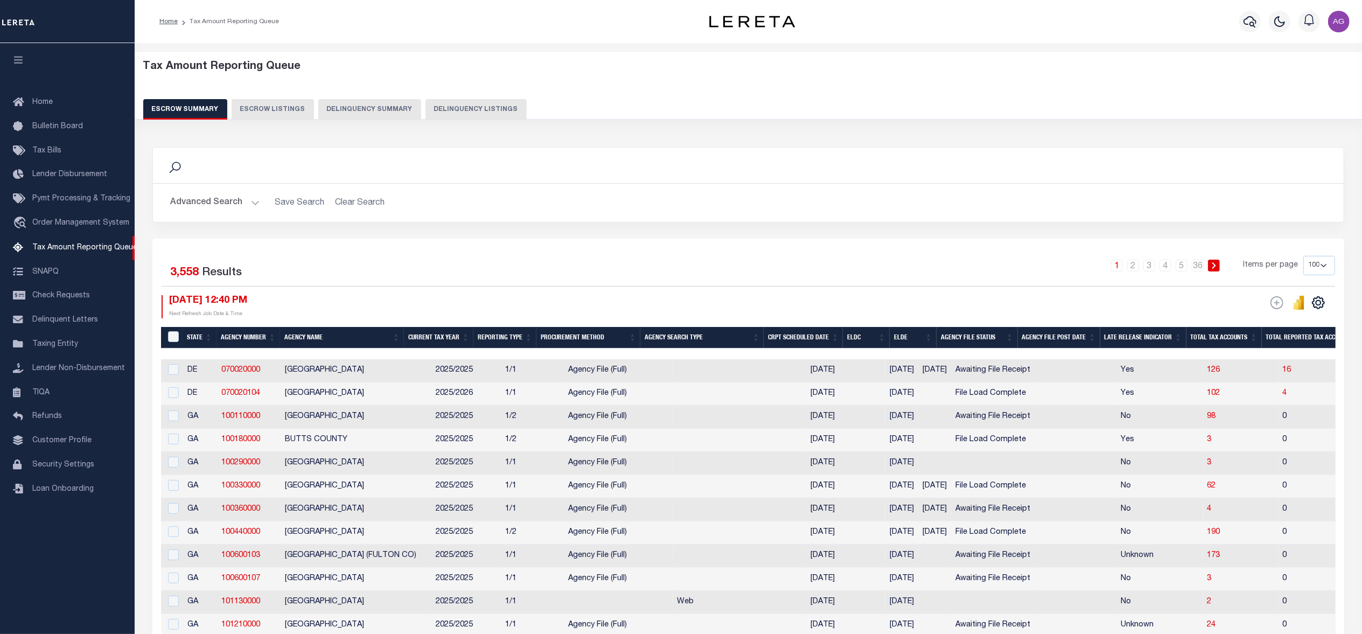
click at [346, 108] on button "Delinquency Summary" at bounding box center [369, 109] width 103 height 20
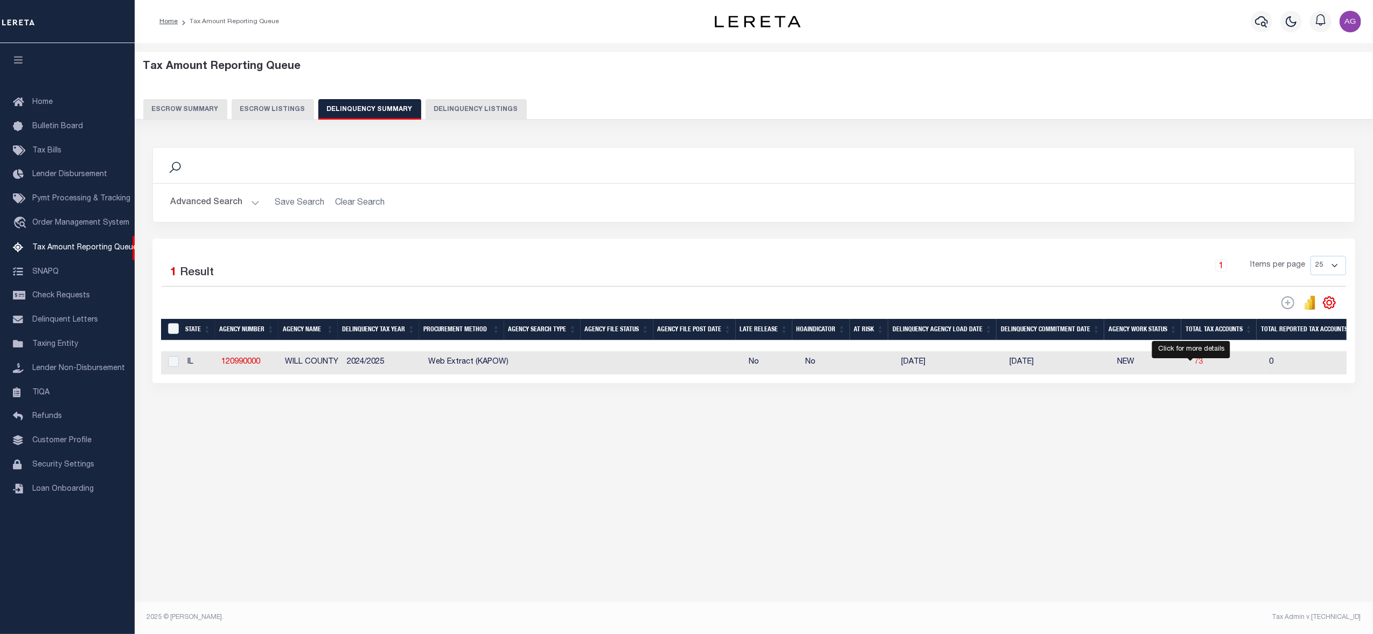
click at [1194, 364] on span "73" at bounding box center [1198, 362] width 9 height 8
select select "100"
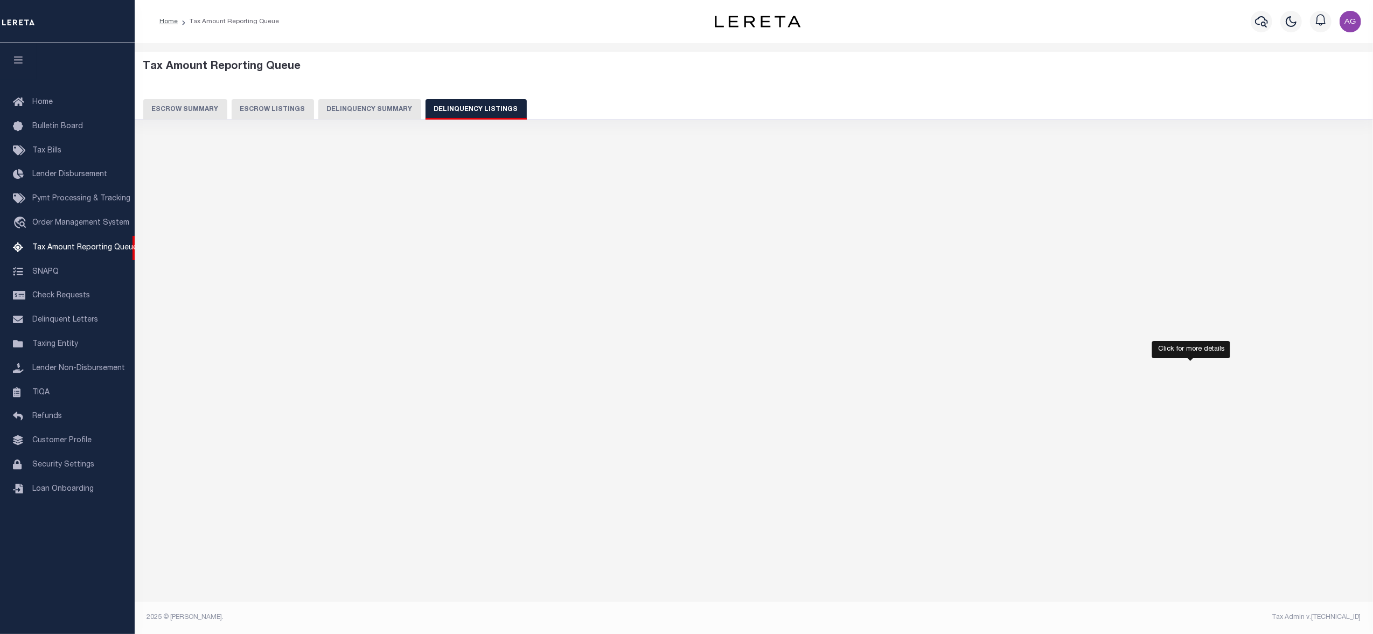
select select "100"
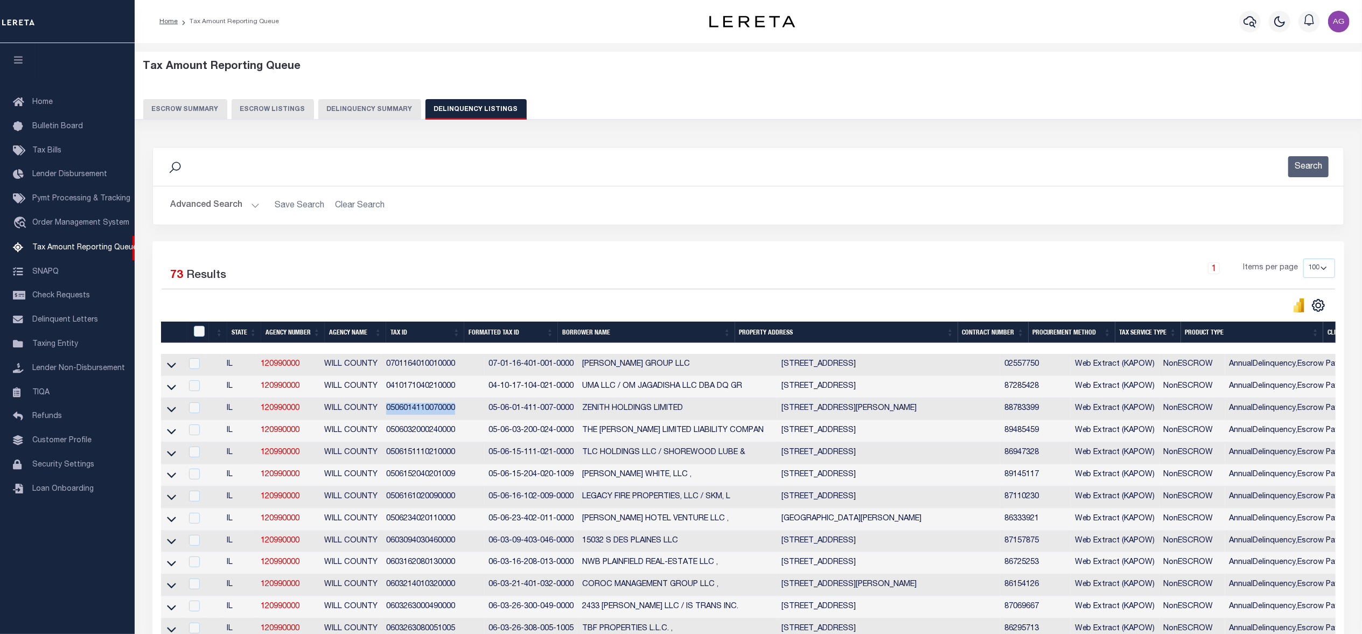
drag, startPoint x: 384, startPoint y: 414, endPoint x: 456, endPoint y: 417, distance: 72.2
click at [456, 417] on td "0506014110070000" at bounding box center [433, 409] width 102 height 22
checkbox input "true"
copy td "0506014110070000"
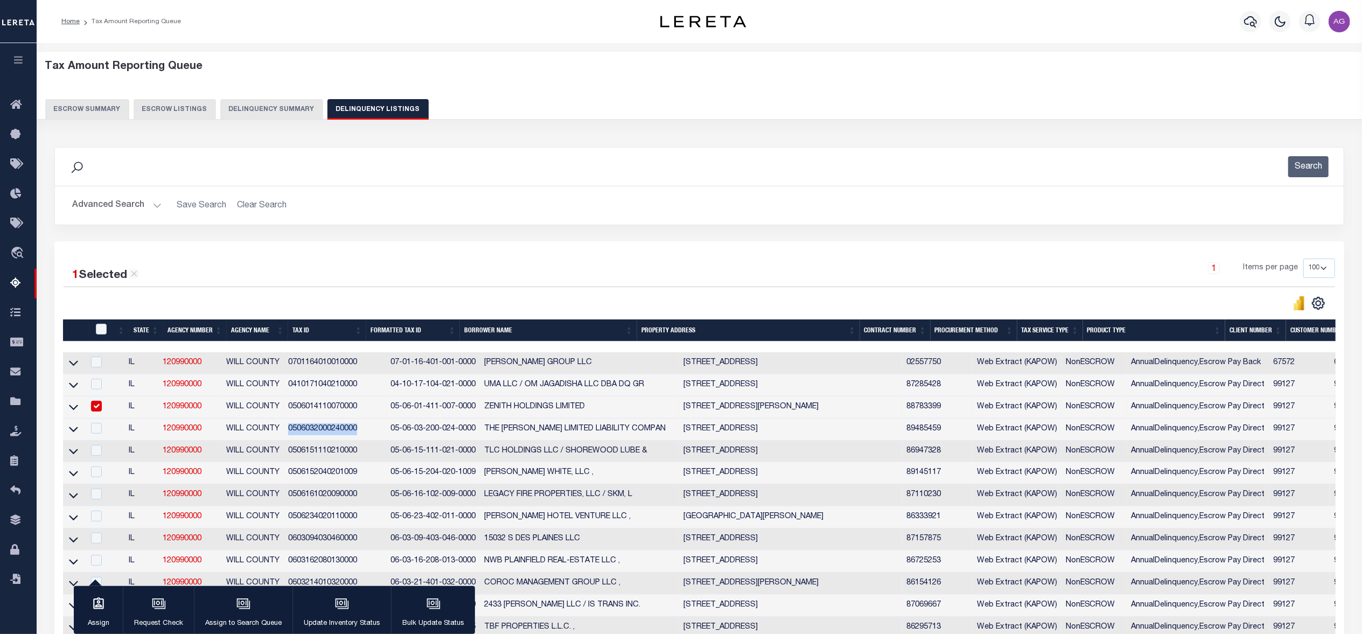
drag, startPoint x: 285, startPoint y: 434, endPoint x: 358, endPoint y: 431, distance: 72.8
click at [358, 431] on td "0506032000240000" at bounding box center [335, 430] width 102 height 22
checkbox input "true"
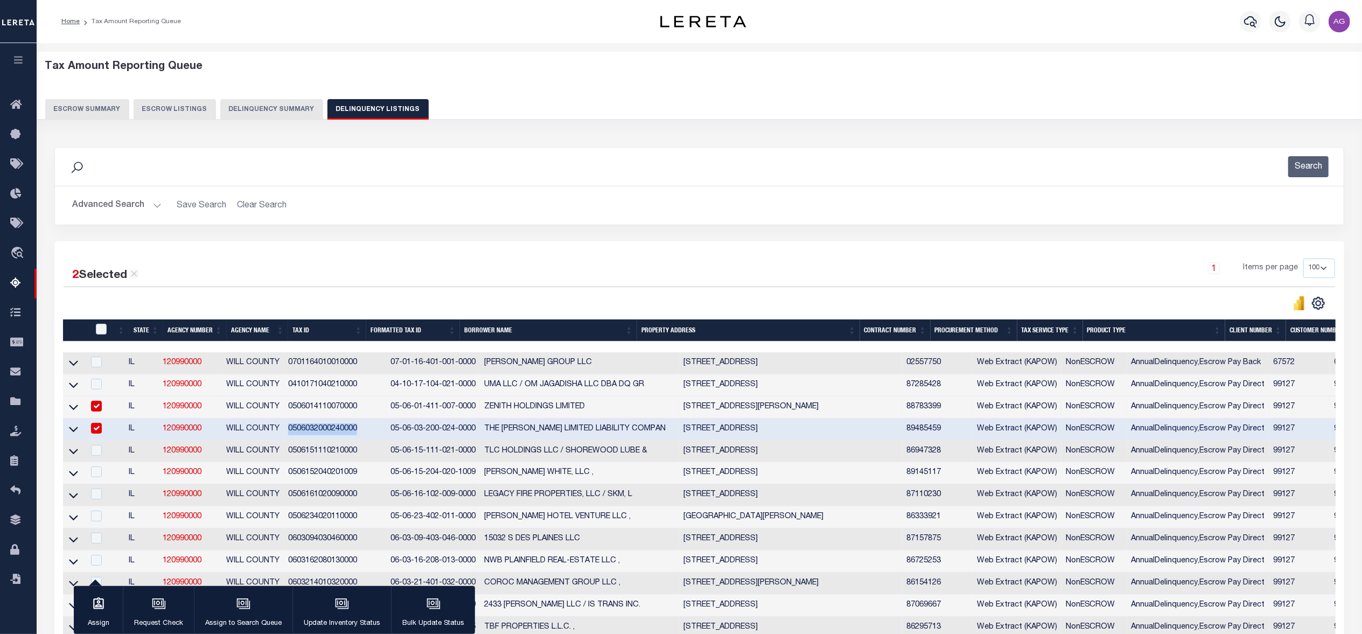
copy td "0506032000240000"
drag, startPoint x: 287, startPoint y: 457, endPoint x: 360, endPoint y: 457, distance: 73.8
click at [360, 457] on td "0506151110210000" at bounding box center [335, 452] width 102 height 22
checkbox input "true"
copy td "0506151110210000"
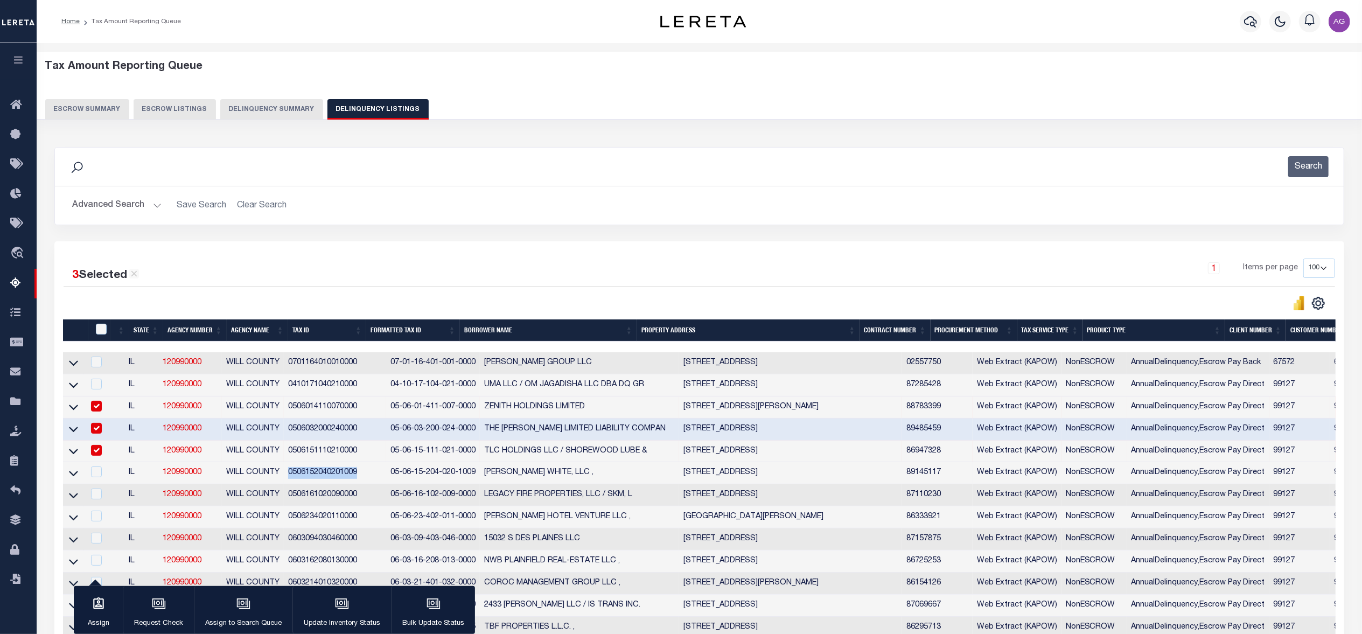
drag, startPoint x: 285, startPoint y: 477, endPoint x: 358, endPoint y: 483, distance: 72.4
click at [358, 483] on td "0506152040201009" at bounding box center [335, 473] width 102 height 22
checkbox input "true"
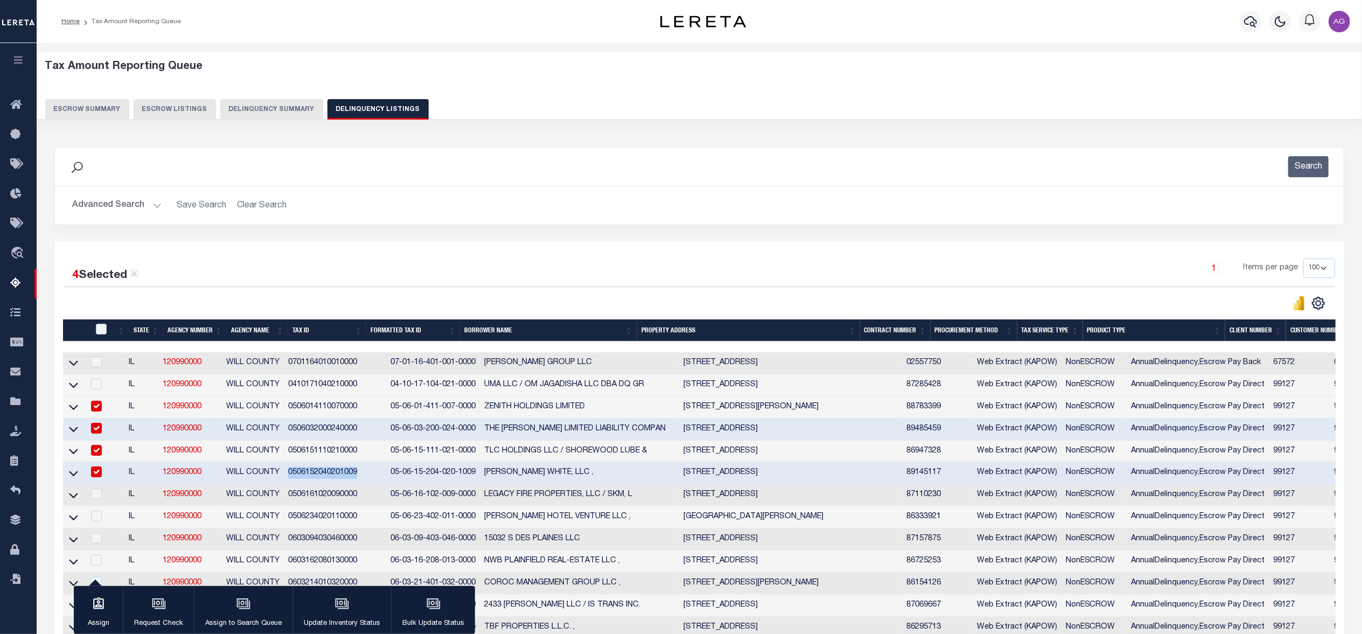
copy td "0506152040201009"
